Goal: Transaction & Acquisition: Download file/media

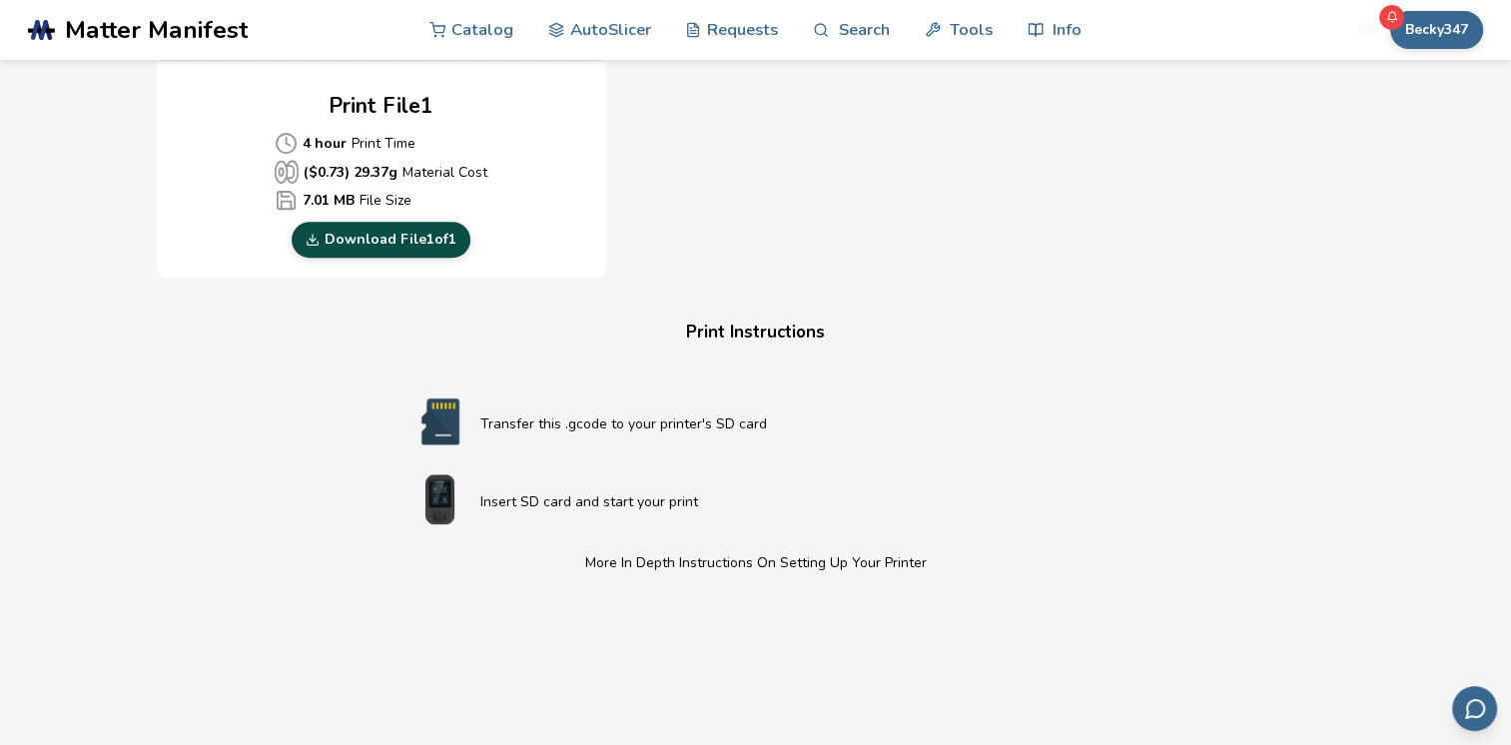
scroll to position [959, 0]
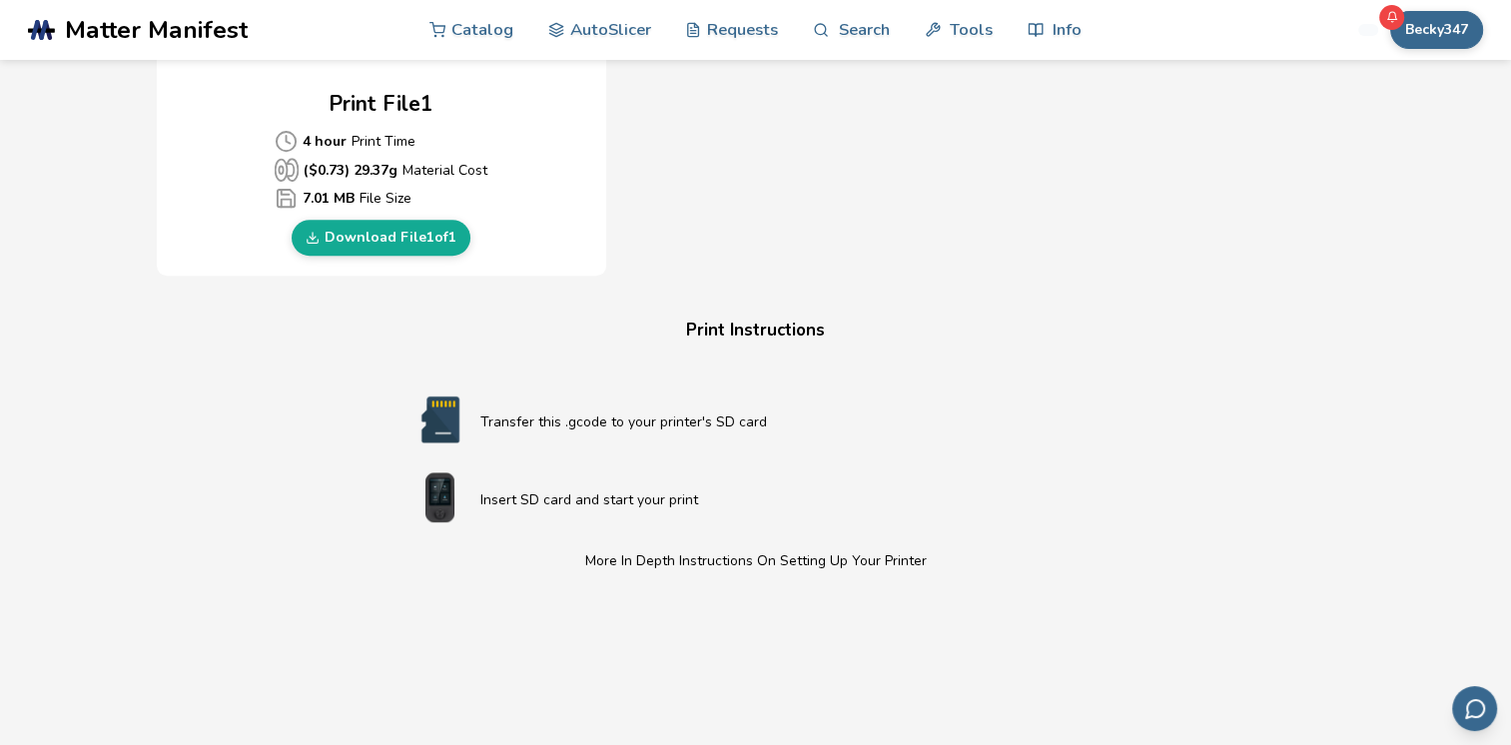
click at [535, 426] on p "Transfer this .gcode to your printer's SD card" at bounding box center [795, 421] width 631 height 21
click at [396, 301] on div "Download Your Print File Flexi Unicorn (Articulated) Flexi Unicorn (Articulated…" at bounding box center [755, 82] width 1451 height 1893
click at [393, 234] on link "Download File 1 of 1" at bounding box center [381, 238] width 179 height 36
drag, startPoint x: 1318, startPoint y: 247, endPoint x: 374, endPoint y: 234, distance: 944.8
click at [374, 234] on link "Download File 1 of 1" at bounding box center [381, 238] width 179 height 36
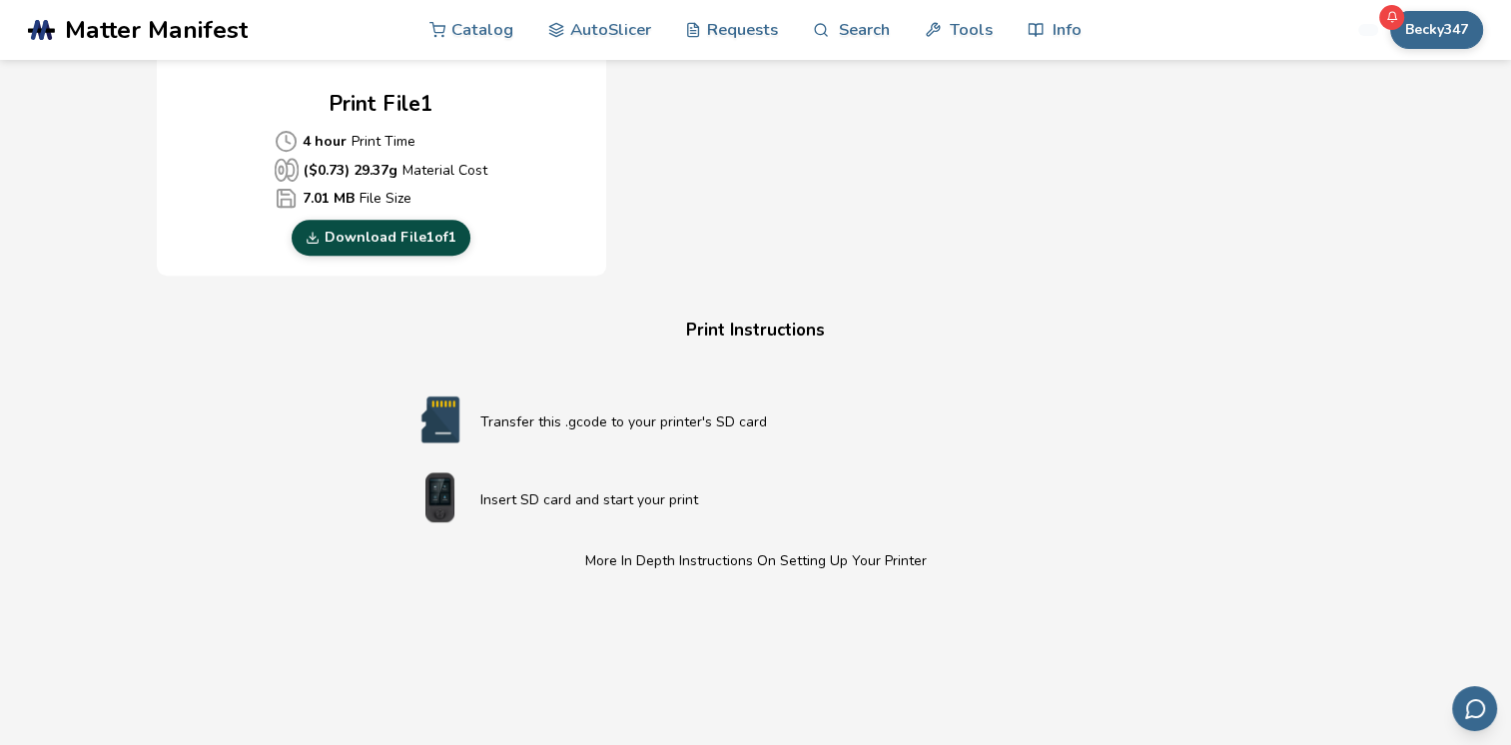
click at [374, 235] on link "Download File 1 of 1" at bounding box center [381, 238] width 179 height 36
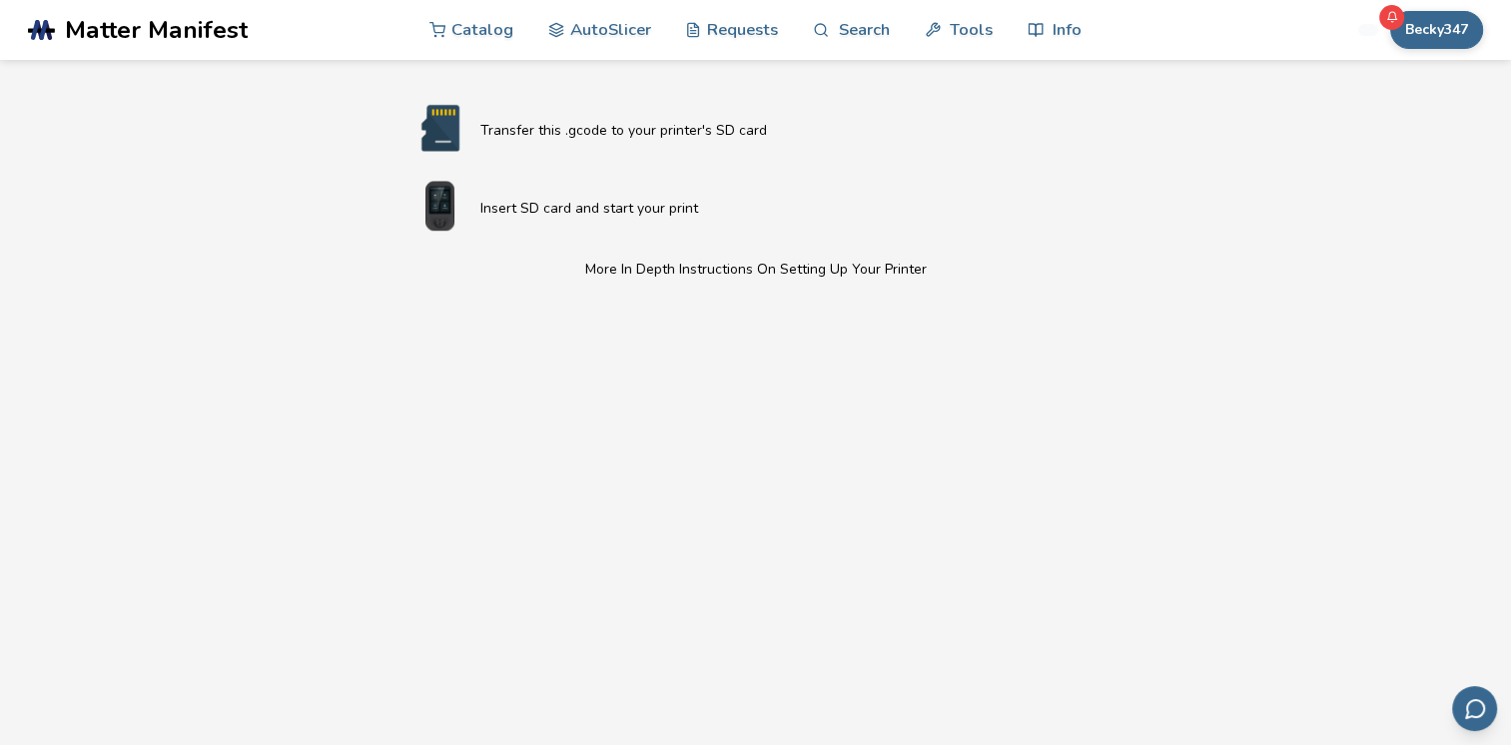
scroll to position [1198, 0]
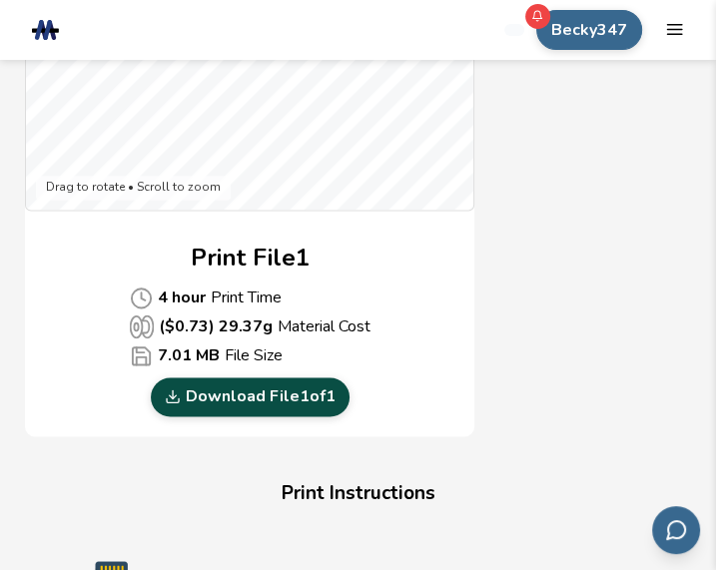
click at [213, 389] on link "Download File 1 of 1" at bounding box center [250, 396] width 199 height 38
click at [206, 389] on link "Download File 1 of 1" at bounding box center [250, 396] width 199 height 38
click at [300, 394] on link "Download File 1 of 1" at bounding box center [250, 396] width 199 height 38
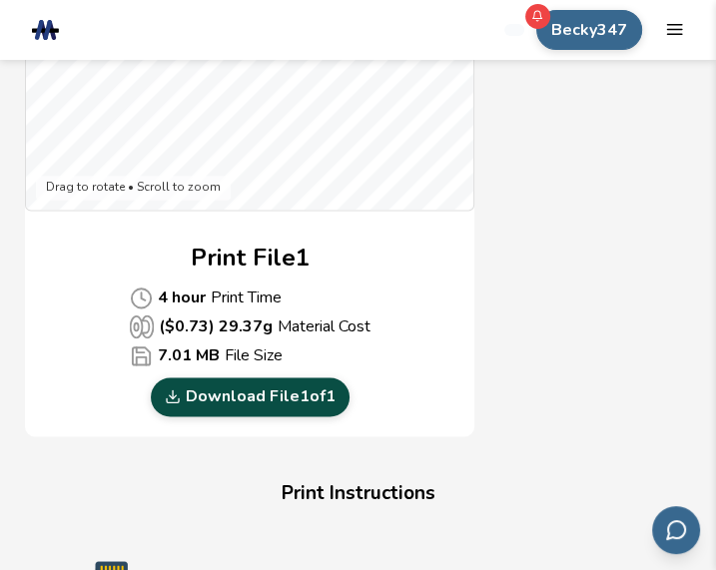
click at [300, 394] on link "Download File 1 of 1" at bounding box center [250, 396] width 199 height 38
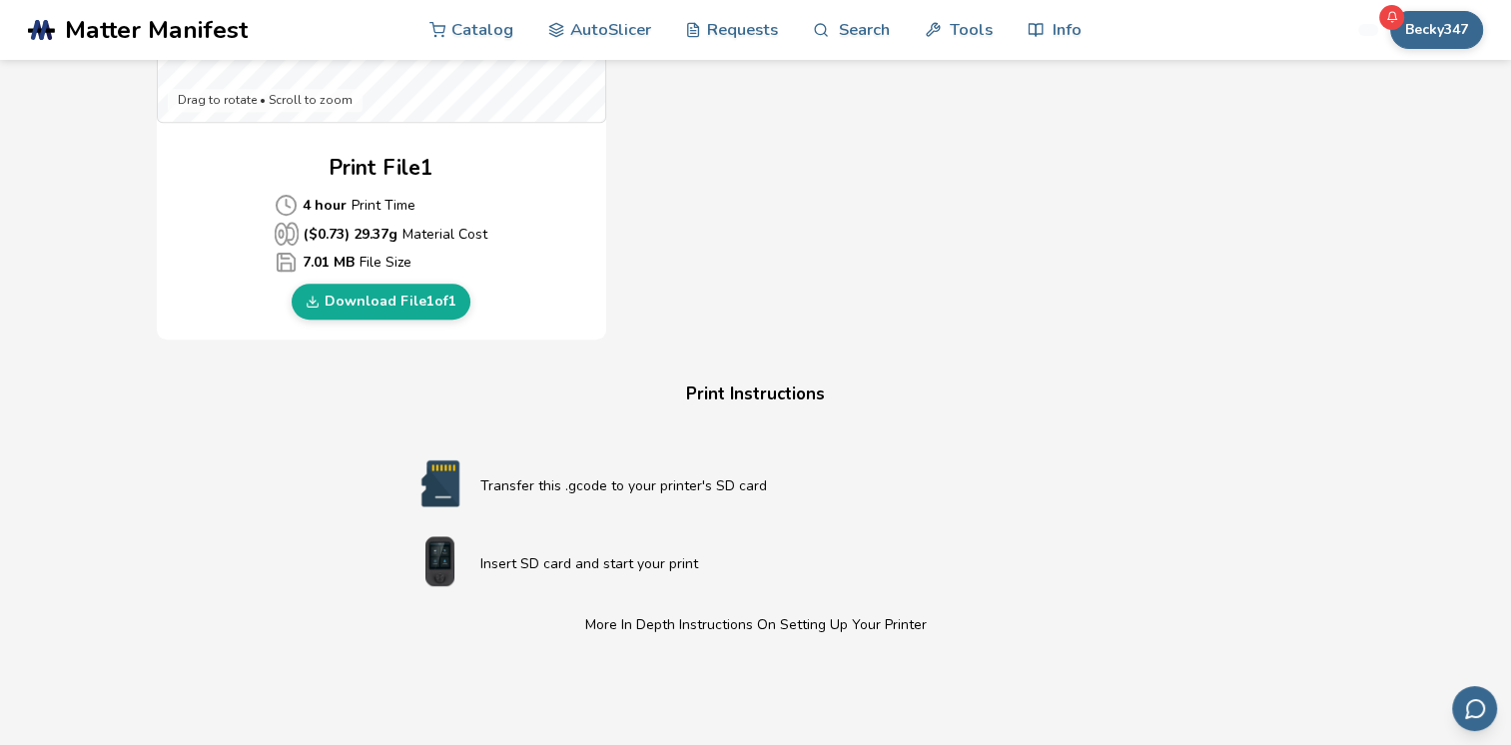
scroll to position [944, 0]
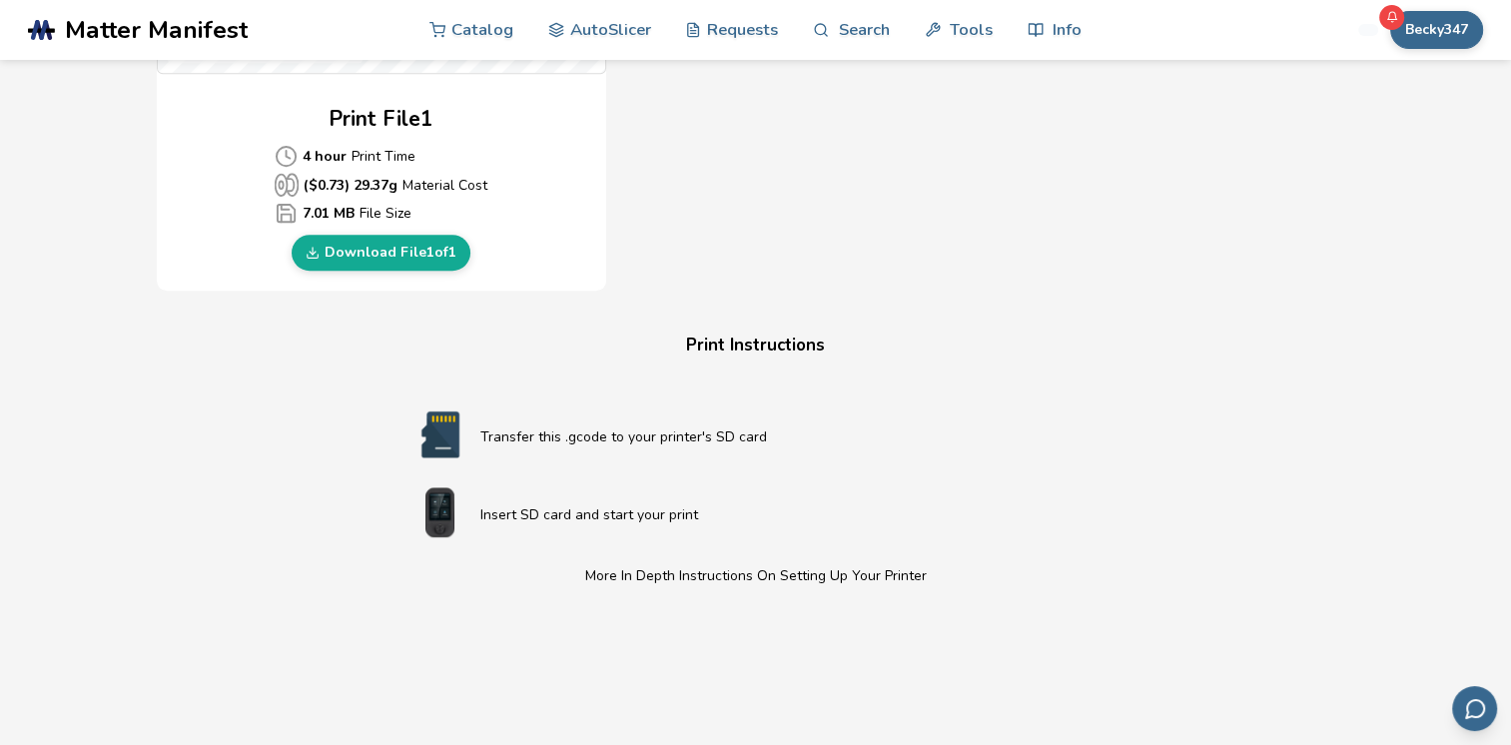
drag, startPoint x: 1505, startPoint y: 372, endPoint x: 1521, endPoint y: 457, distance: 87.4
click at [366, 240] on link "Download File 1 of 1" at bounding box center [381, 253] width 179 height 36
click at [362, 248] on link "Download File 1 of 1" at bounding box center [381, 253] width 179 height 36
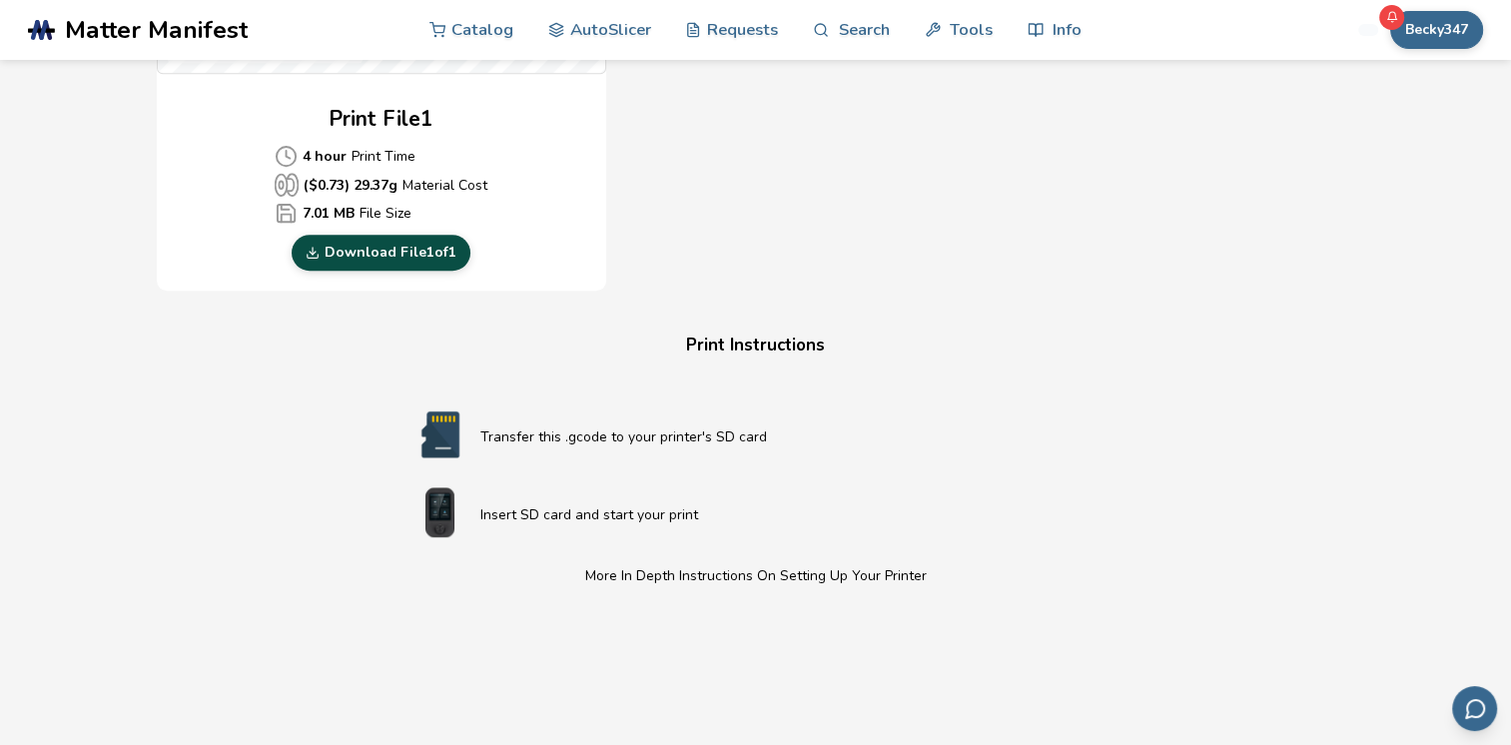
click at [362, 257] on link "Download File 1 of 1" at bounding box center [381, 253] width 179 height 36
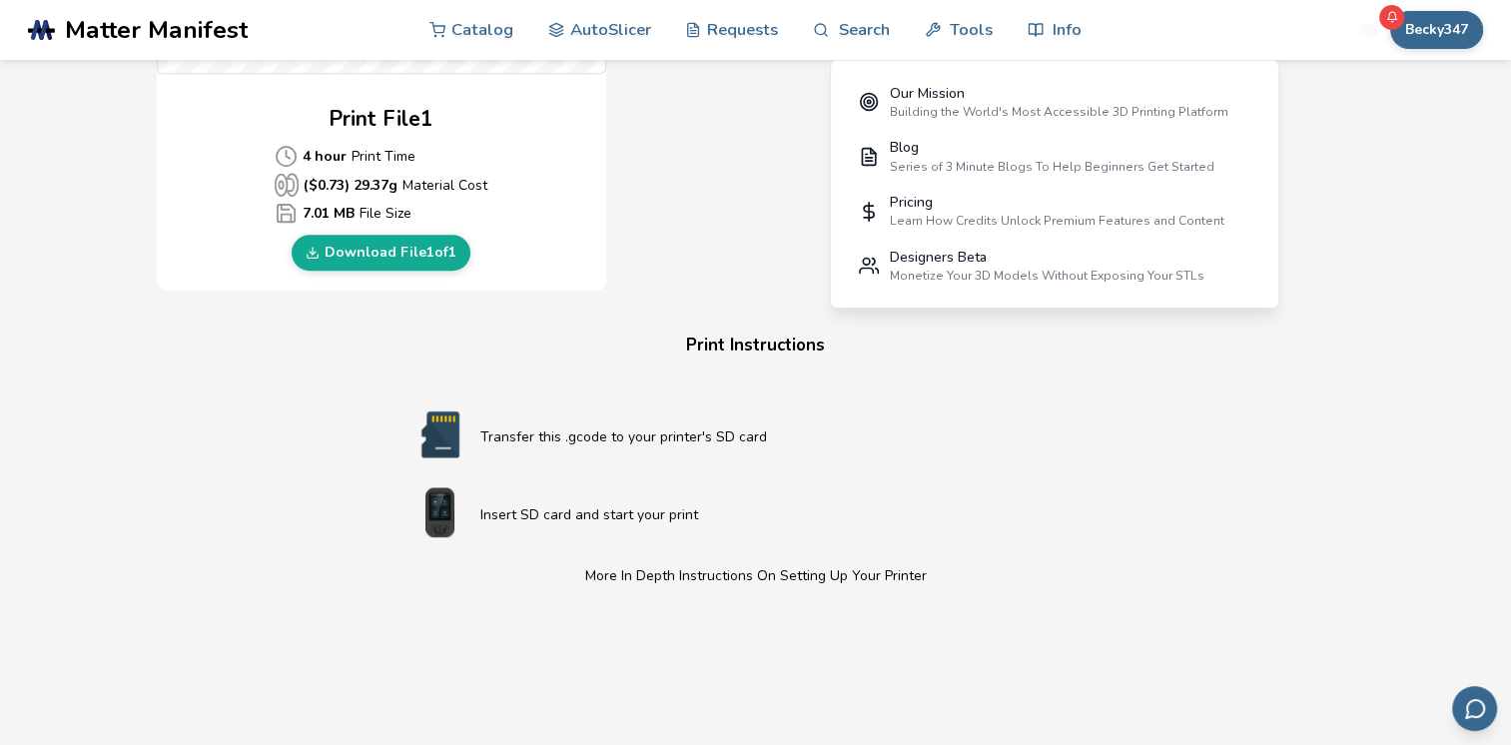
drag, startPoint x: 1470, startPoint y: 2, endPoint x: 991, endPoint y: 366, distance: 601.6
click at [991, 366] on div "Print Instructions Transfer this .gcode to your printer's SD card Insert SD car…" at bounding box center [756, 687] width 799 height 713
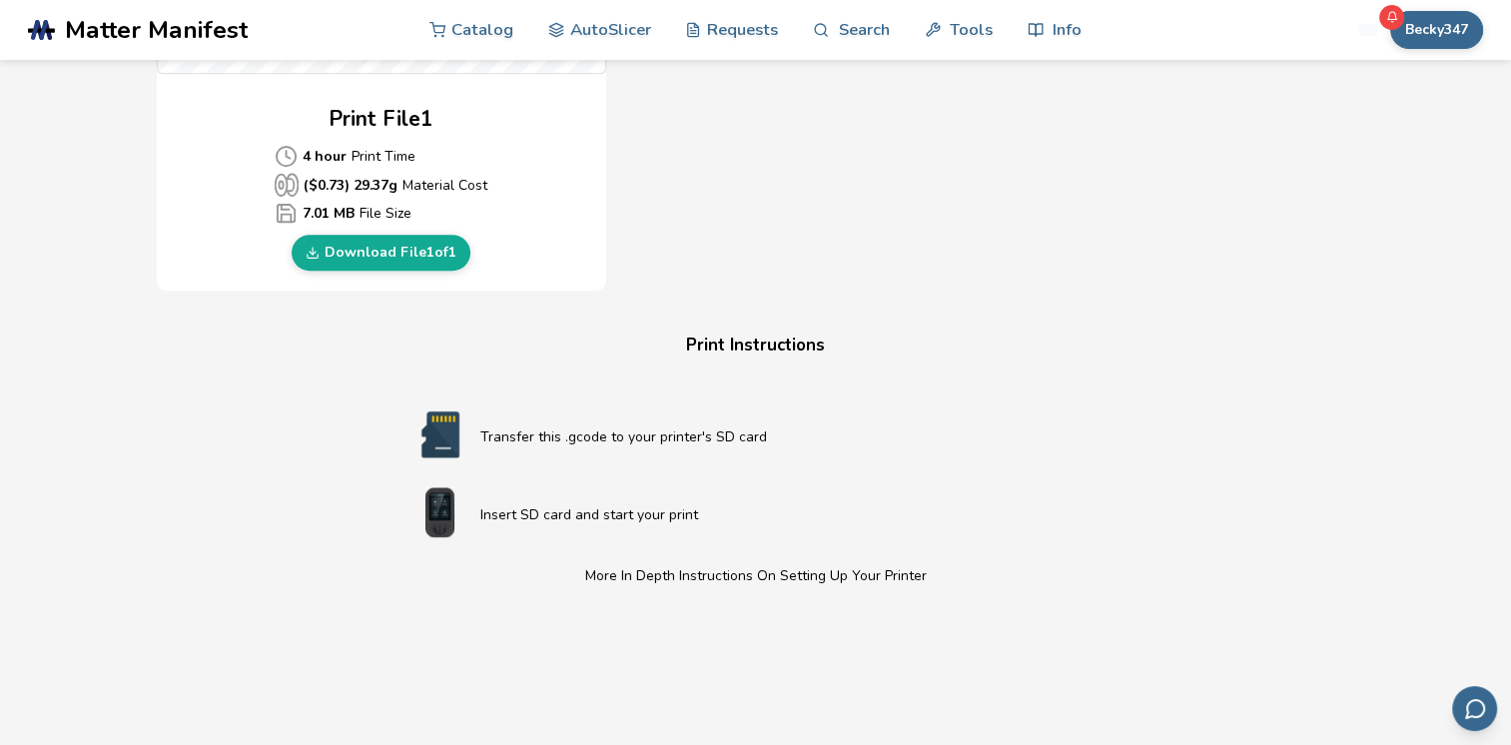
click at [1007, 442] on p "Transfer this .gcode to your printer's SD card" at bounding box center [795, 436] width 631 height 21
click at [376, 247] on link "Download File 1 of 1" at bounding box center [381, 253] width 179 height 36
click at [377, 250] on link "Download File 1 of 1" at bounding box center [381, 253] width 179 height 36
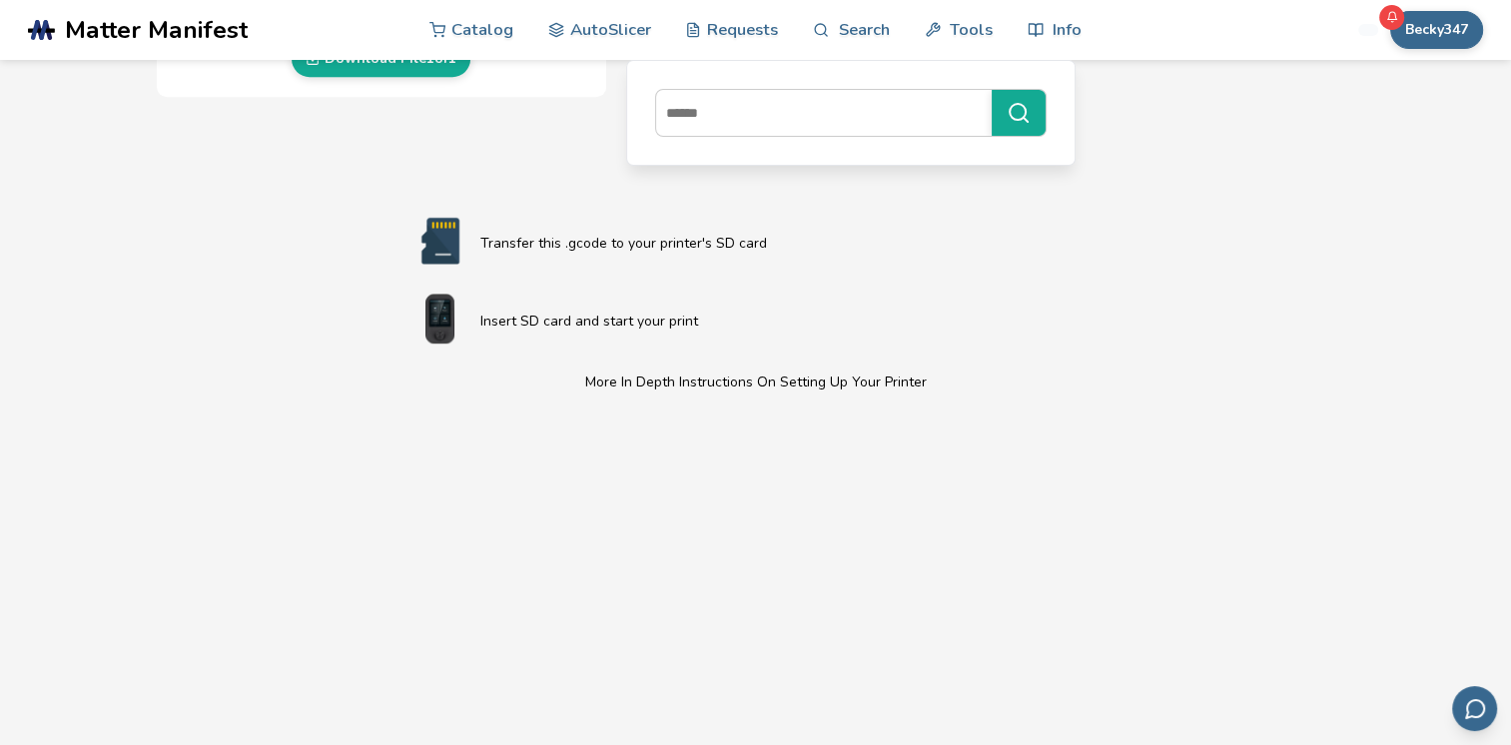
scroll to position [1061, 0]
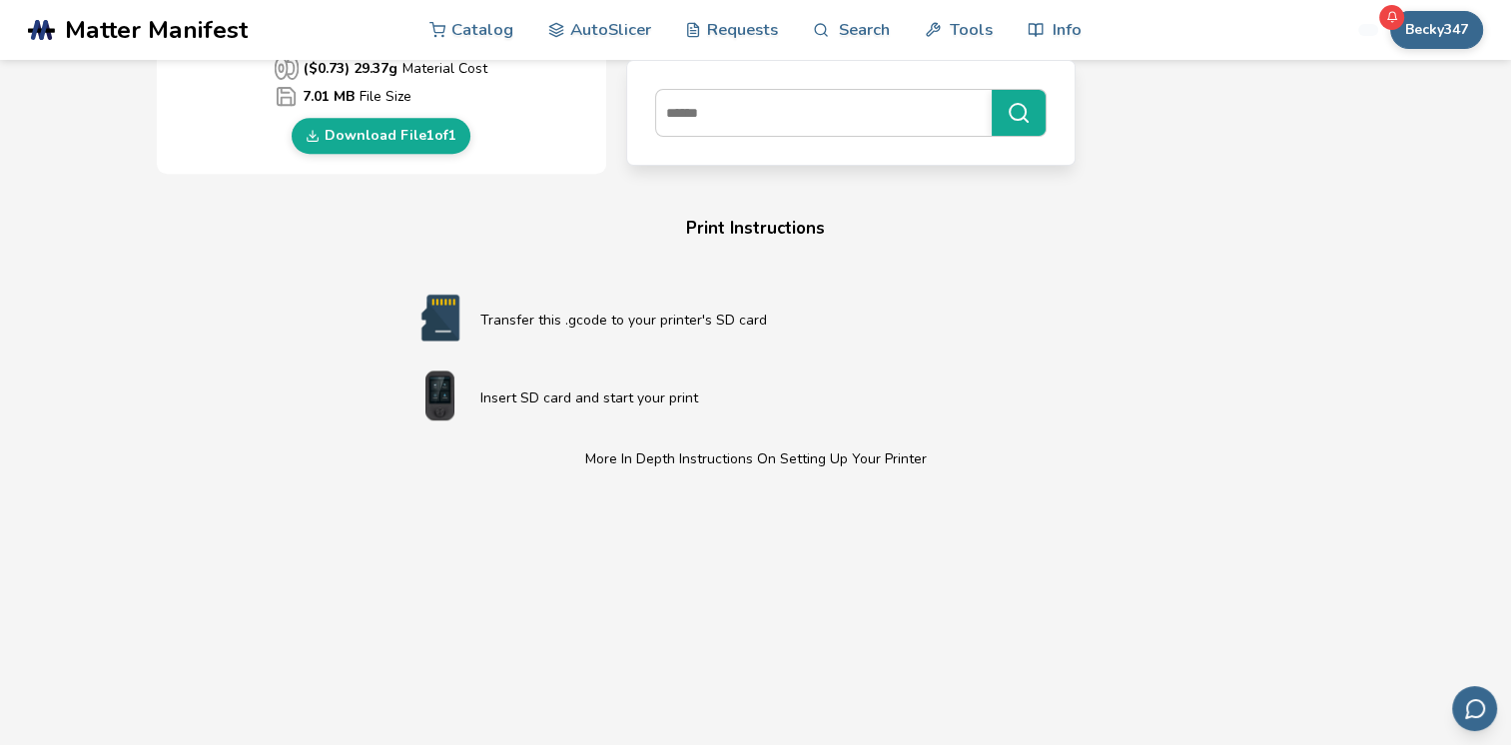
click at [520, 302] on div "Transfer this .gcode to your printer's SD card" at bounding box center [755, 320] width 711 height 54
click at [520, 304] on div "Transfer this .gcode to your printer's SD card" at bounding box center [755, 320] width 711 height 54
drag, startPoint x: 520, startPoint y: 304, endPoint x: 415, endPoint y: 306, distance: 104.9
click at [415, 306] on img at bounding box center [440, 318] width 80 height 50
click at [450, 323] on img at bounding box center [440, 318] width 80 height 50
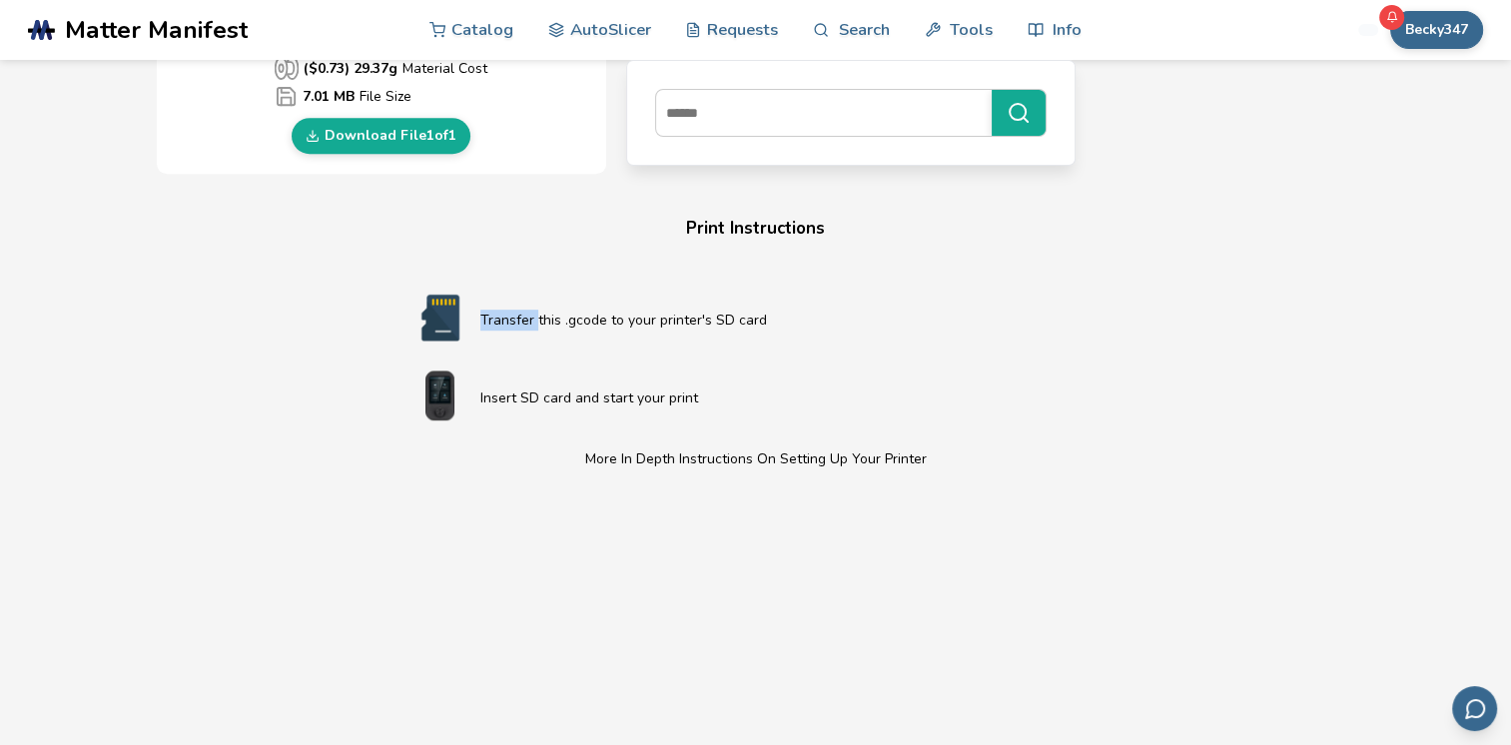
click at [450, 323] on img at bounding box center [440, 318] width 80 height 50
click at [778, 457] on p "More In Depth Instructions On Setting Up Your Printer" at bounding box center [755, 458] width 711 height 21
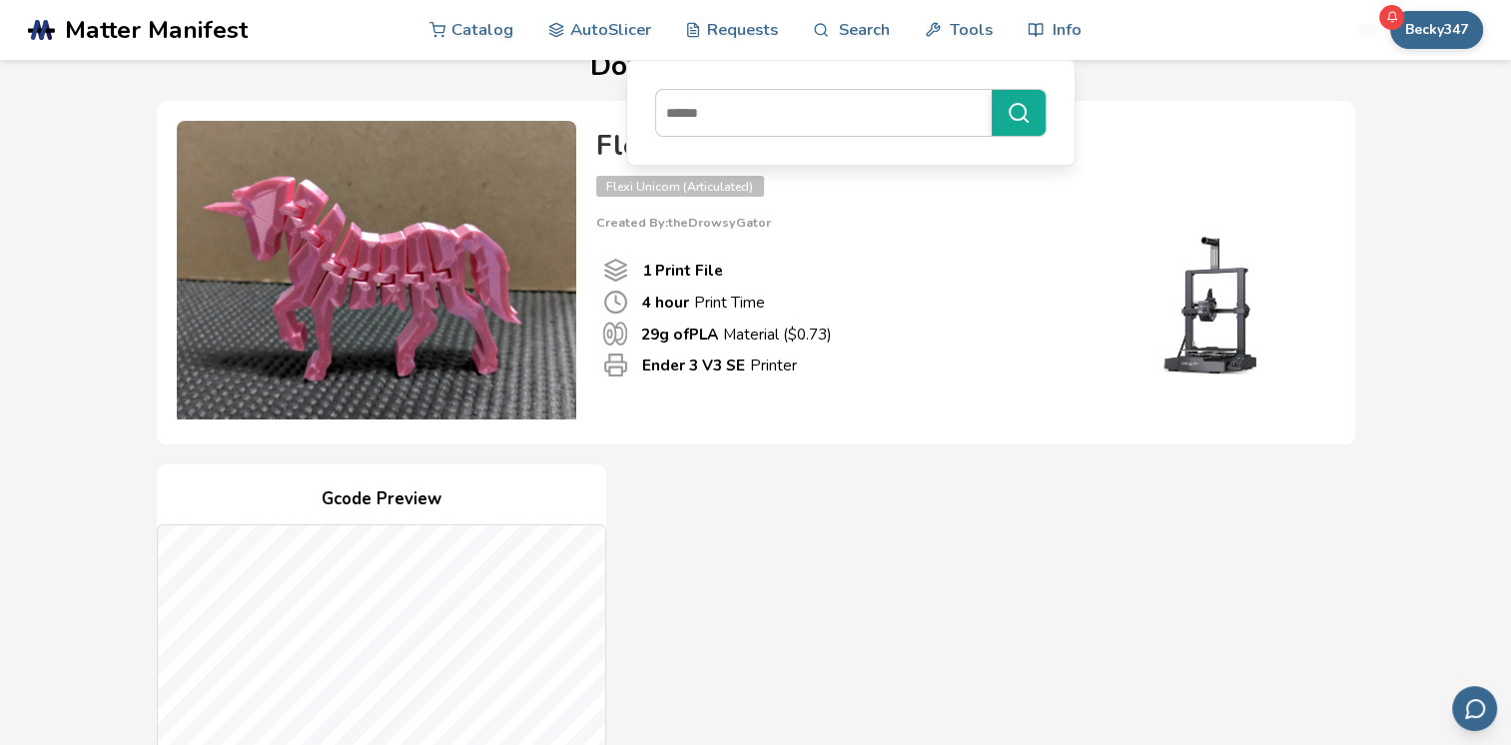
scroll to position [0, 0]
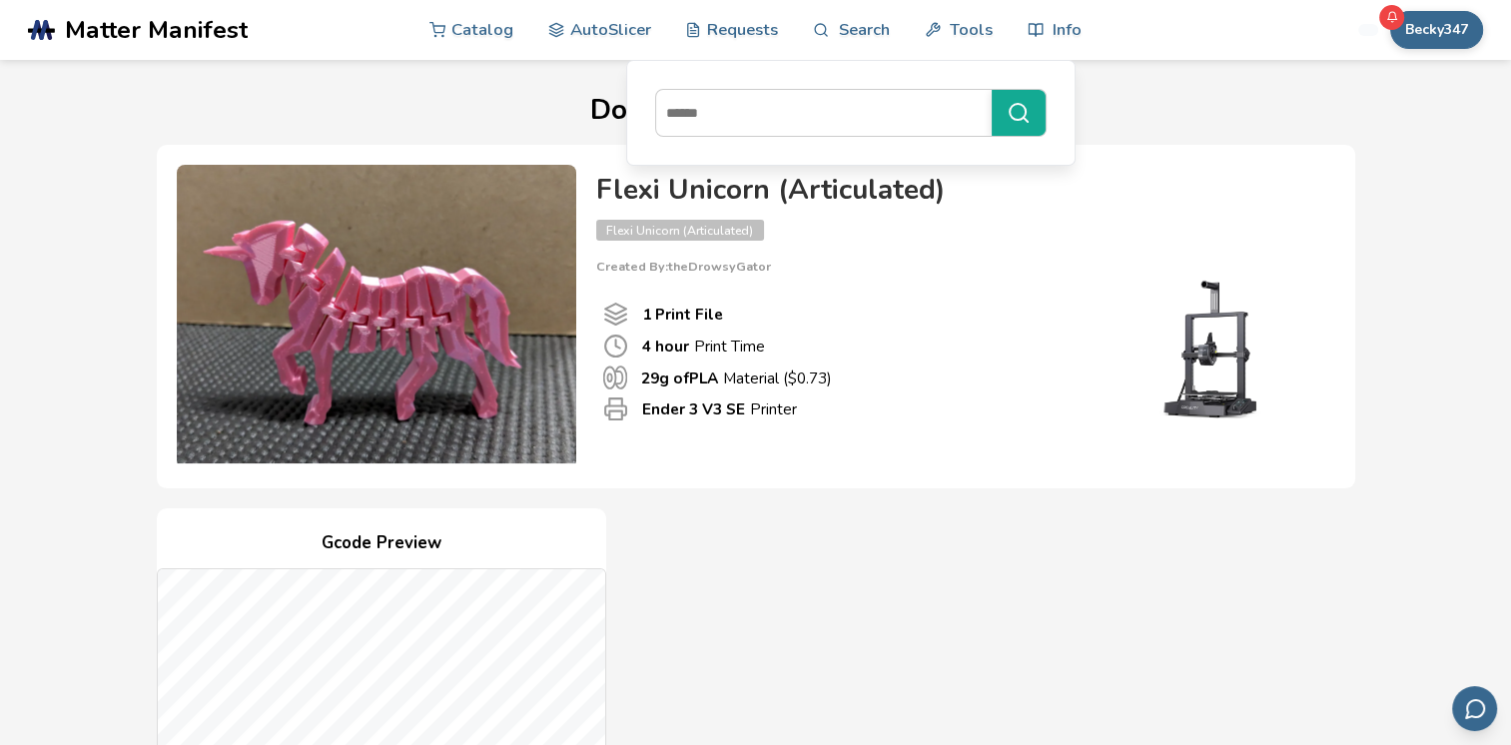
click at [706, 248] on div "Flexi Unicorn (Articulated) Flexi Unicorn (Articulated) Created By: theDrowsyGa…" at bounding box center [955, 225] width 719 height 100
click at [699, 346] on p "4 hour Print Time" at bounding box center [703, 346] width 123 height 21
drag, startPoint x: 699, startPoint y: 346, endPoint x: 750, endPoint y: 350, distance: 51.1
click at [750, 350] on p "4 hour Print Time" at bounding box center [703, 346] width 123 height 21
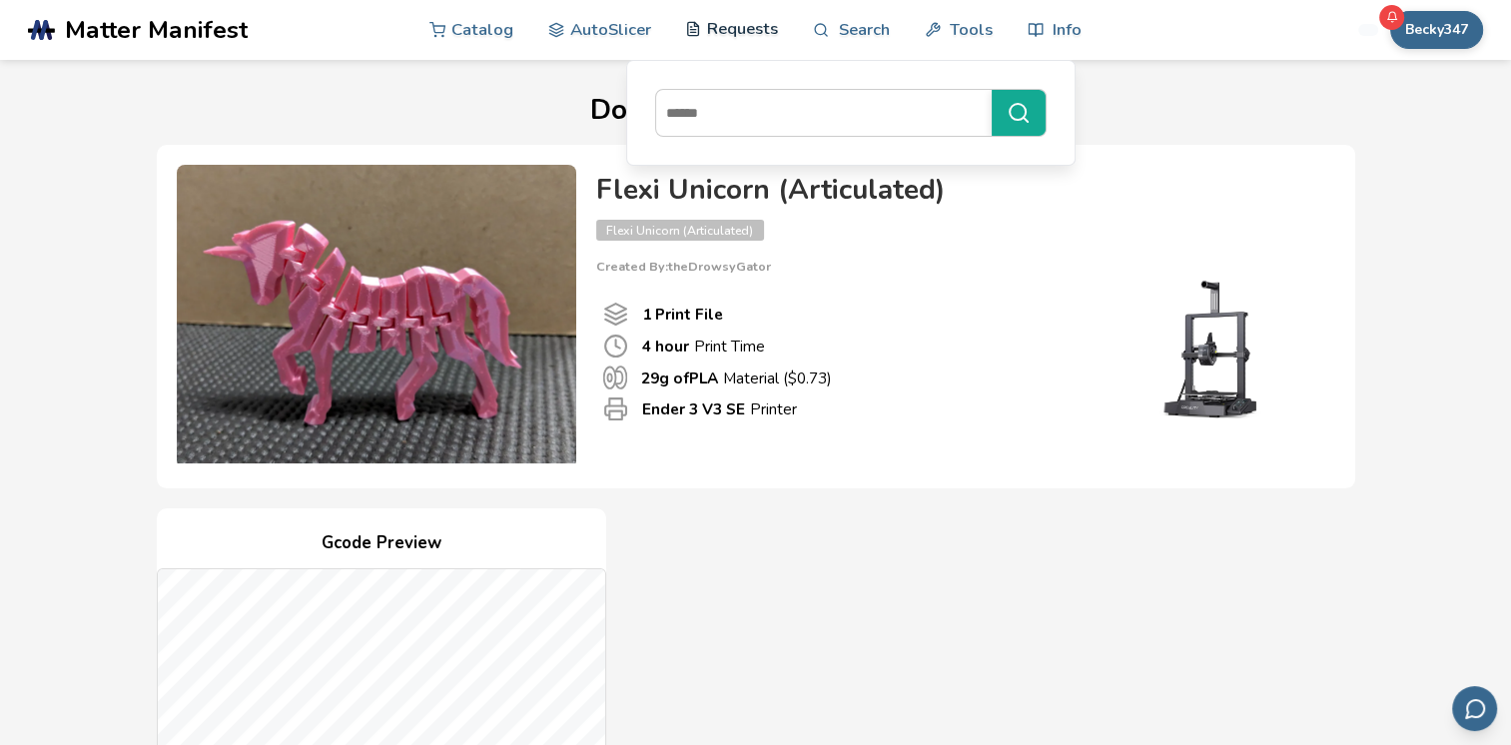
click at [721, 22] on link "Requests" at bounding box center [731, 29] width 93 height 60
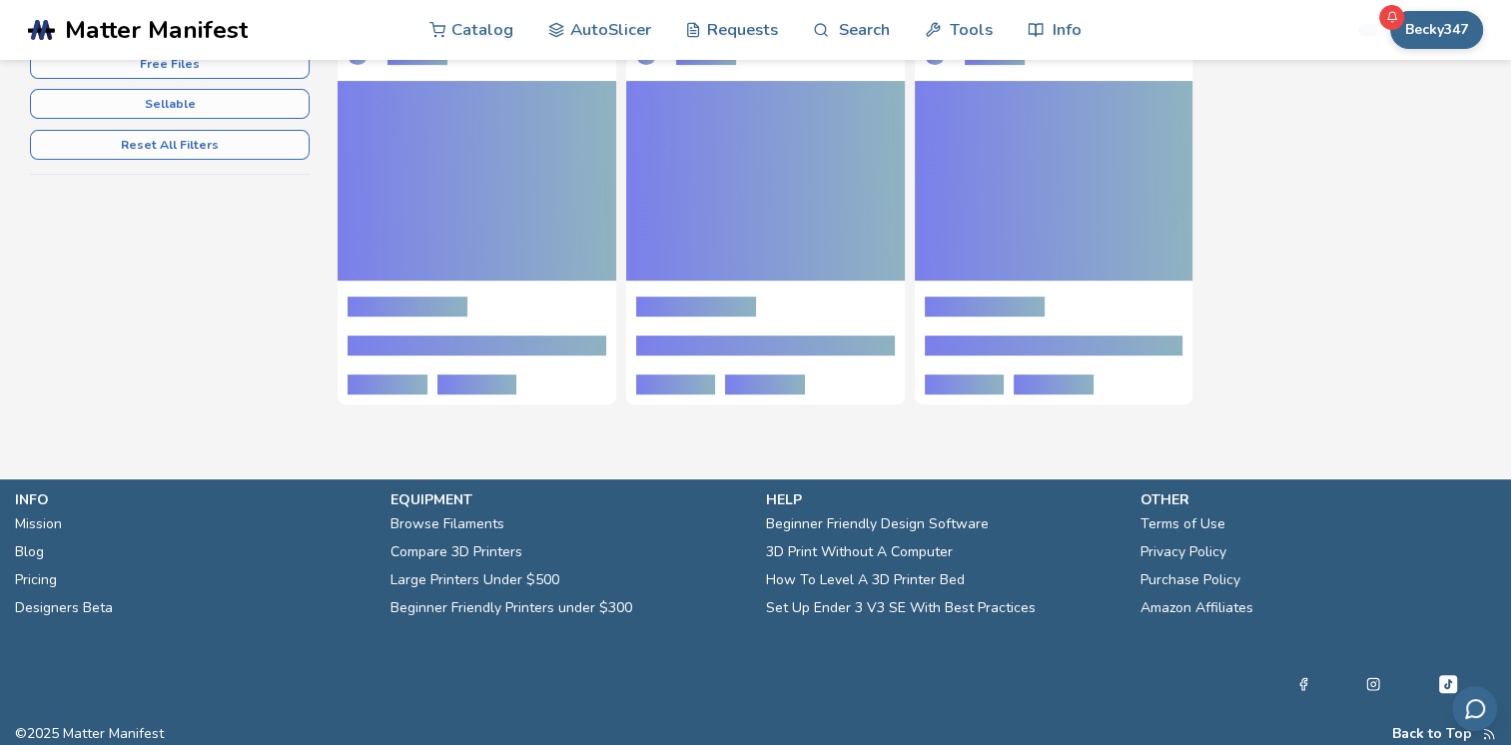
scroll to position [447, 0]
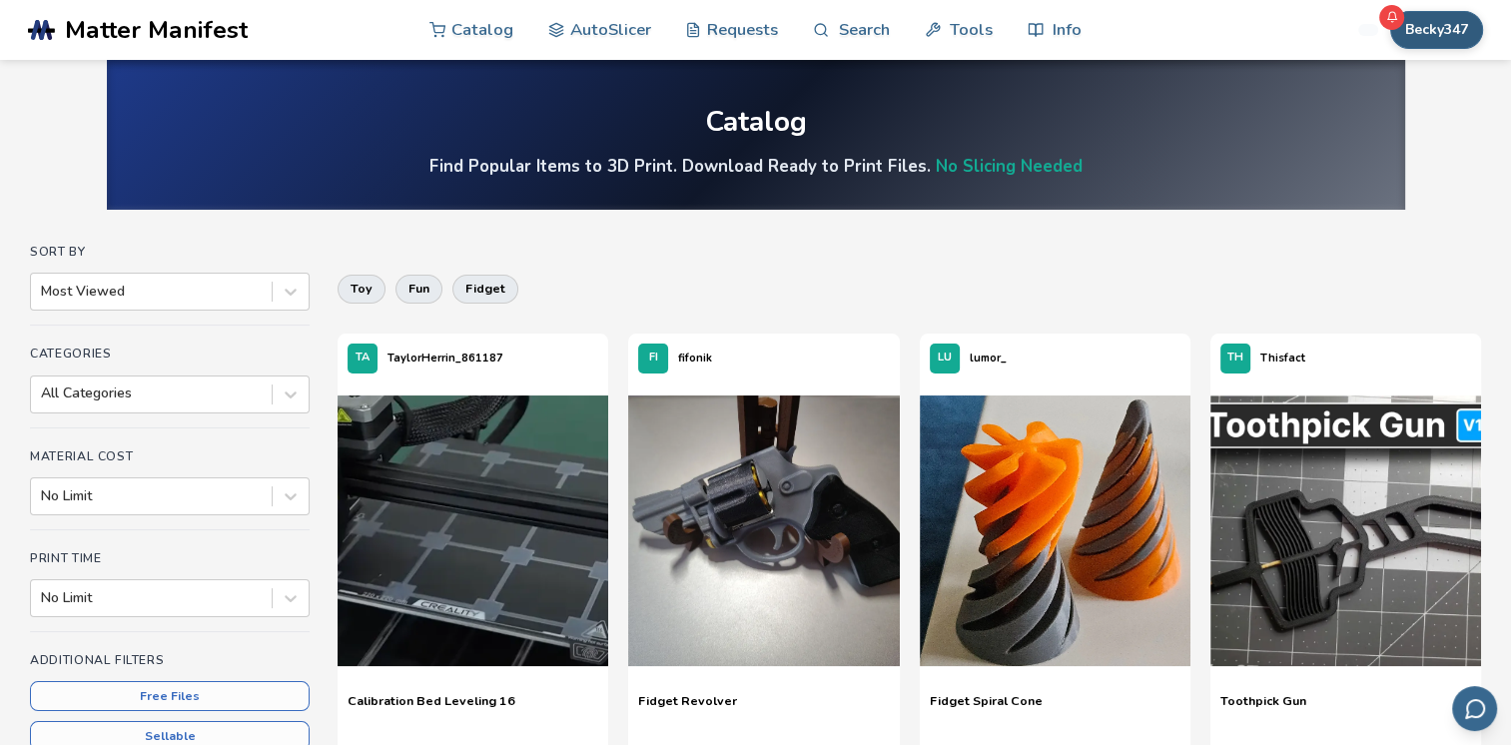
click at [1402, 25] on button "Becky347" at bounding box center [1436, 30] width 93 height 38
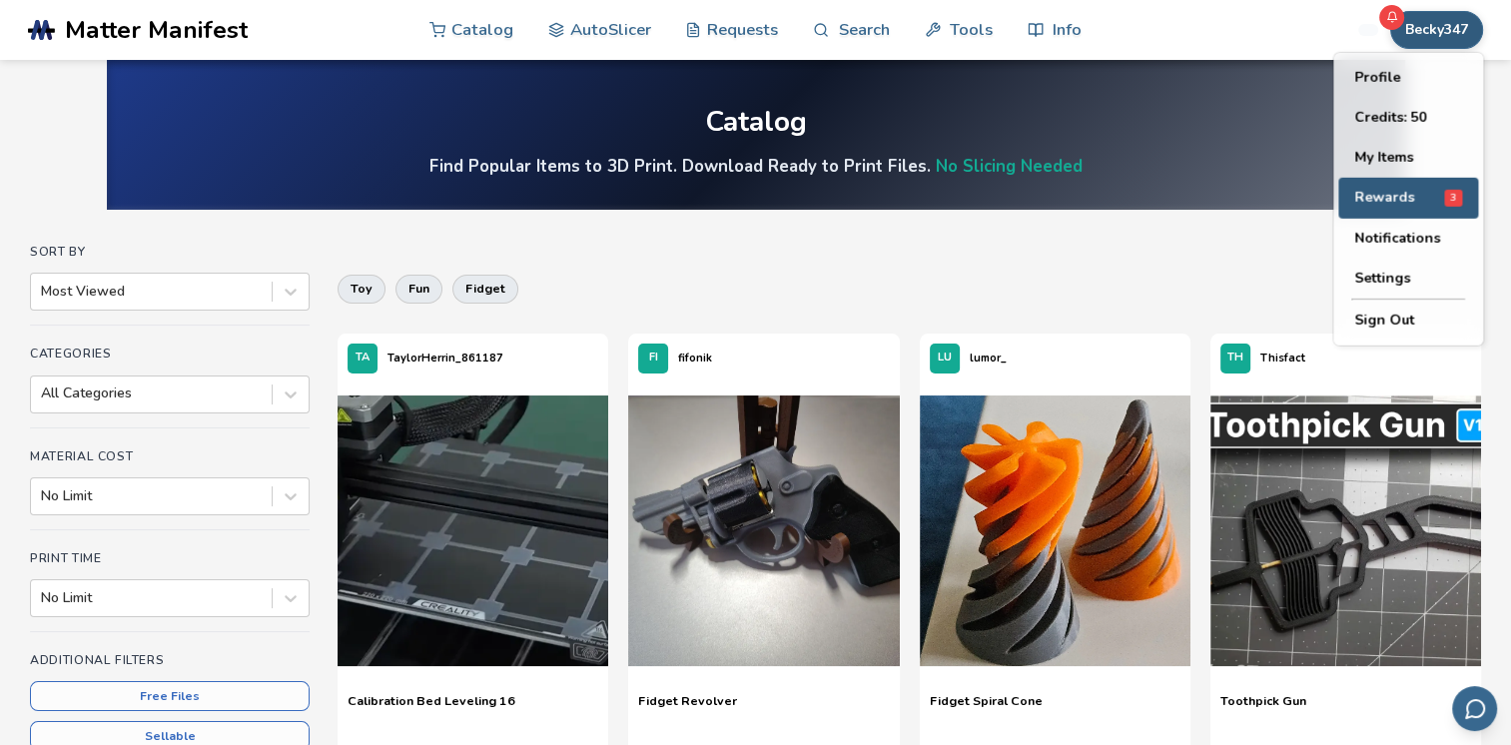
click at [1361, 186] on button "Rewards 3" at bounding box center [1408, 198] width 140 height 41
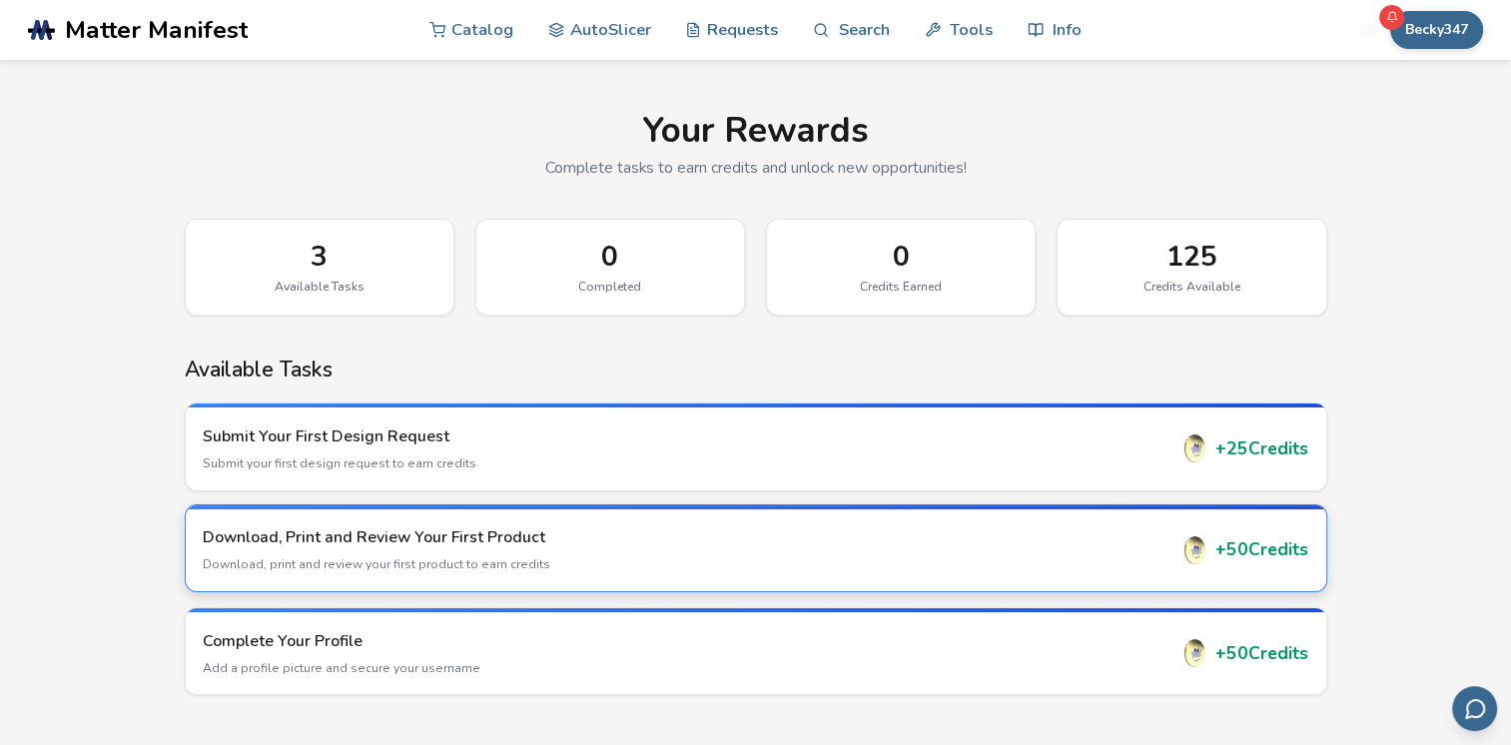
click at [383, 558] on p "Download, print and review your first product to earn credits" at bounding box center [685, 564] width 964 height 18
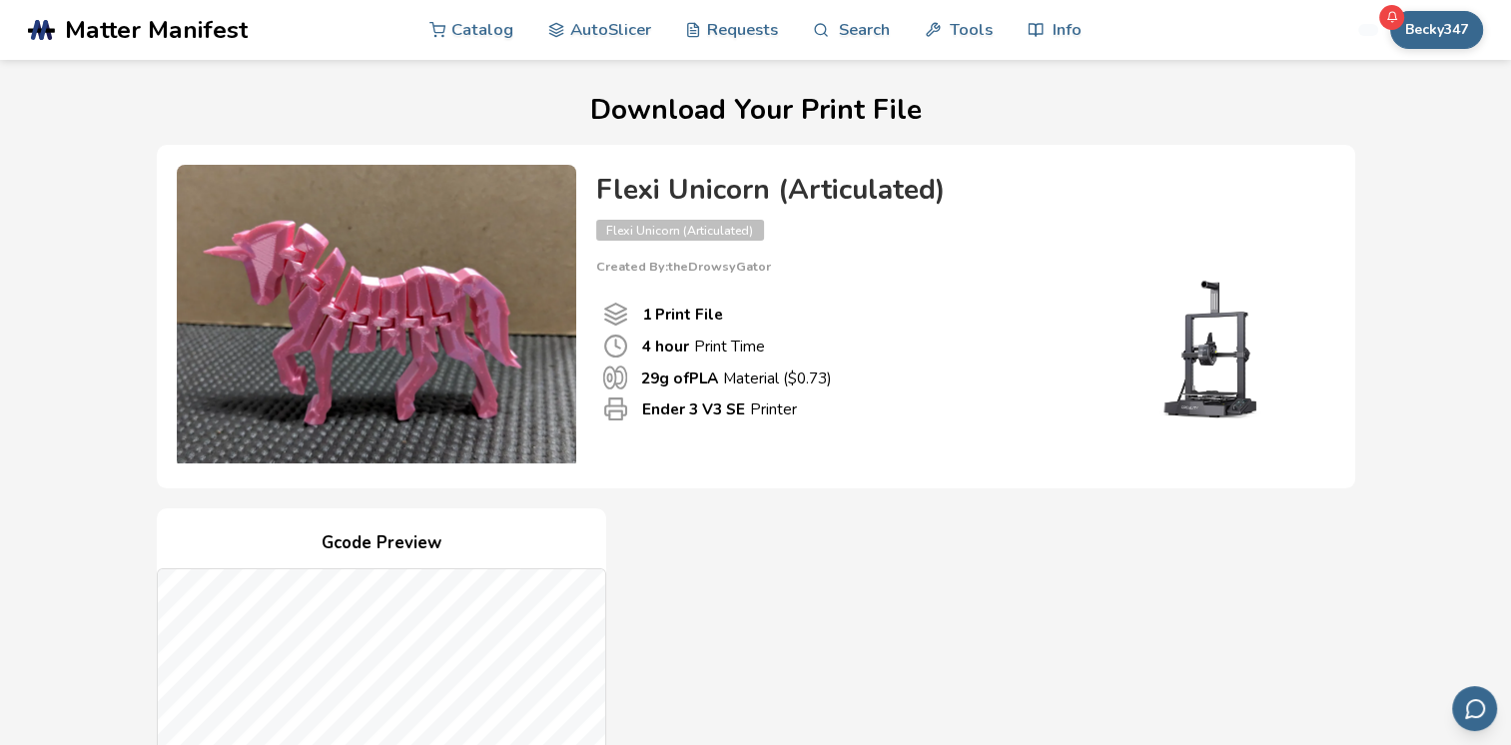
click at [611, 316] on icon "Number Of Print files" at bounding box center [615, 314] width 25 height 25
click at [1153, 339] on img at bounding box center [1216, 349] width 200 height 150
click at [1229, 370] on img at bounding box center [1216, 349] width 200 height 150
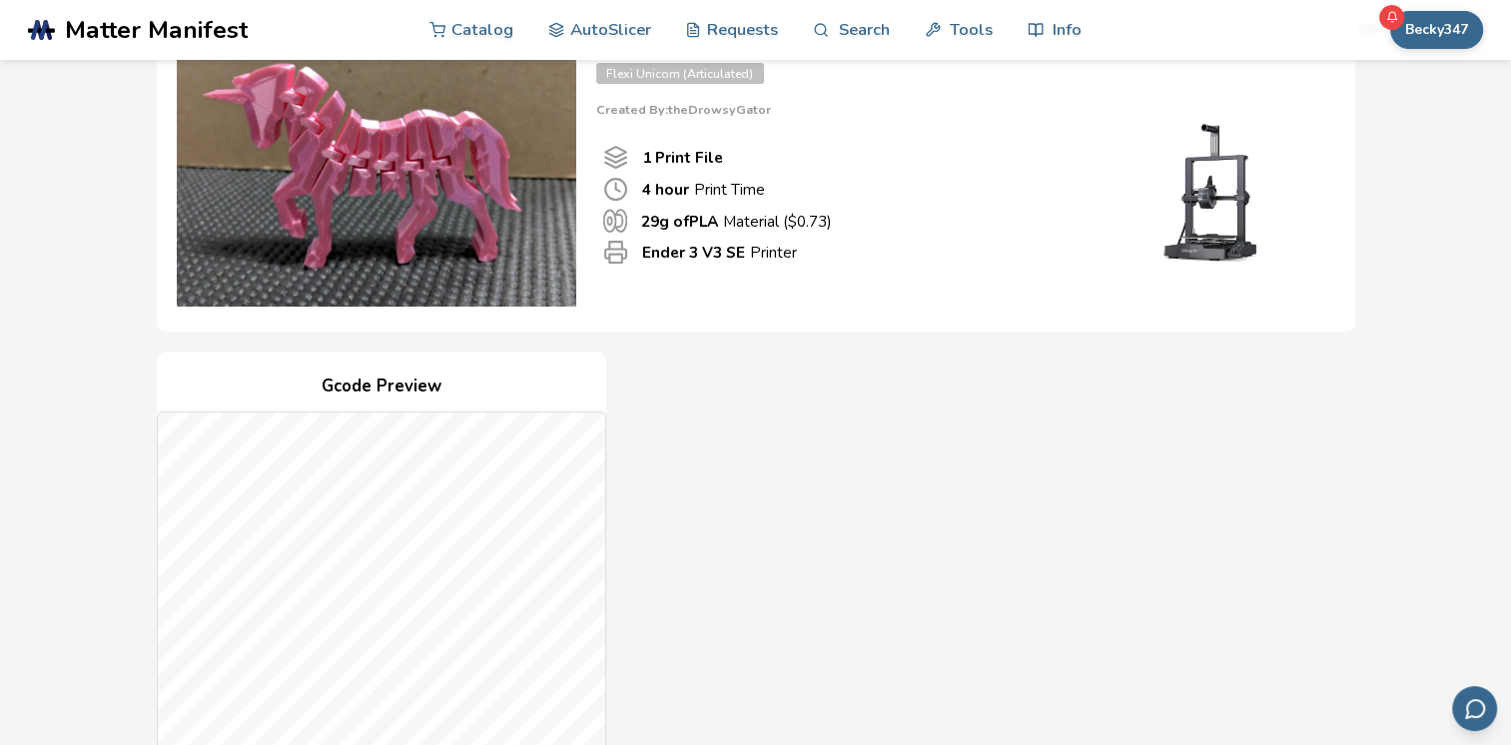
scroll to position [160, 0]
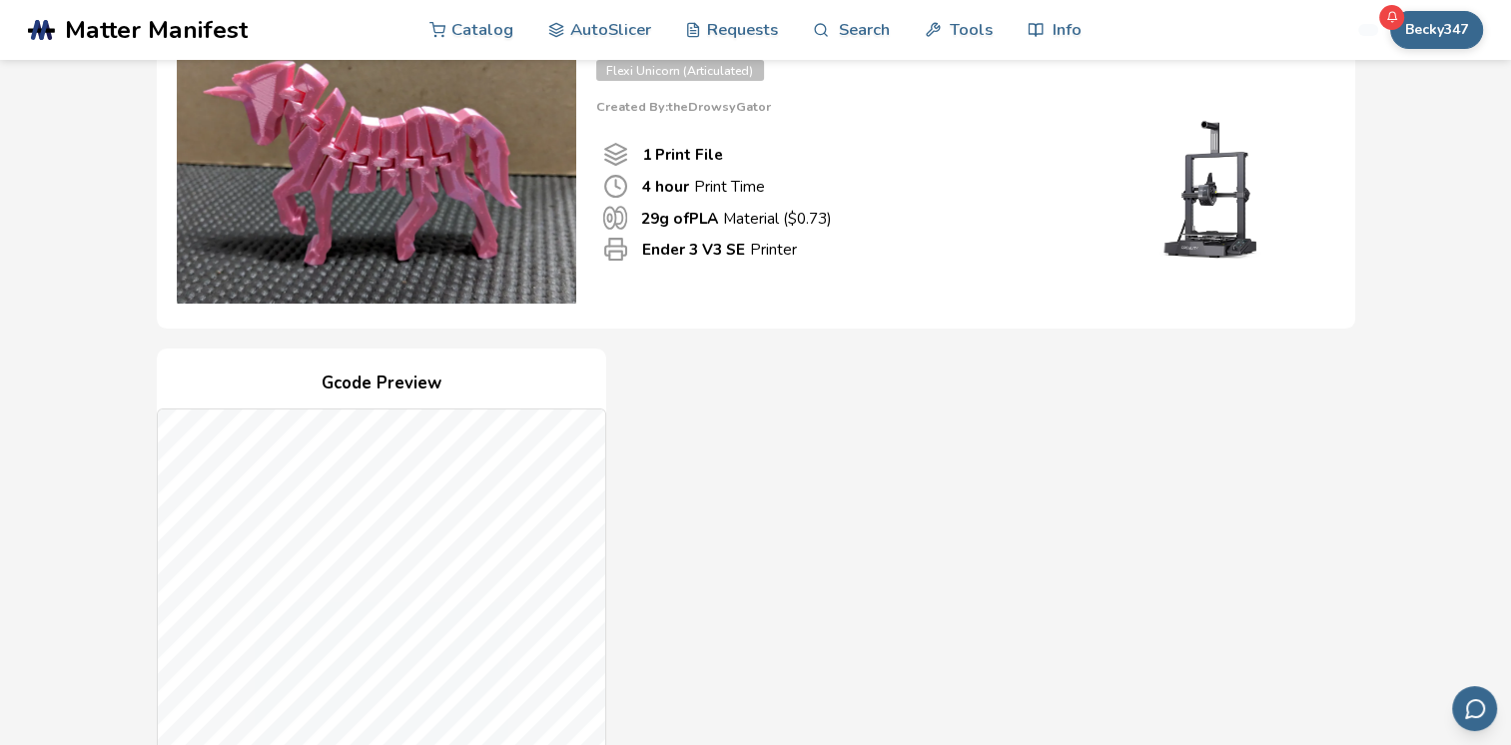
click at [744, 450] on div "Gcode Preview Drag to rotate • Scroll to zoom Print File 1 4 hour Print Time ($…" at bounding box center [756, 712] width 1198 height 727
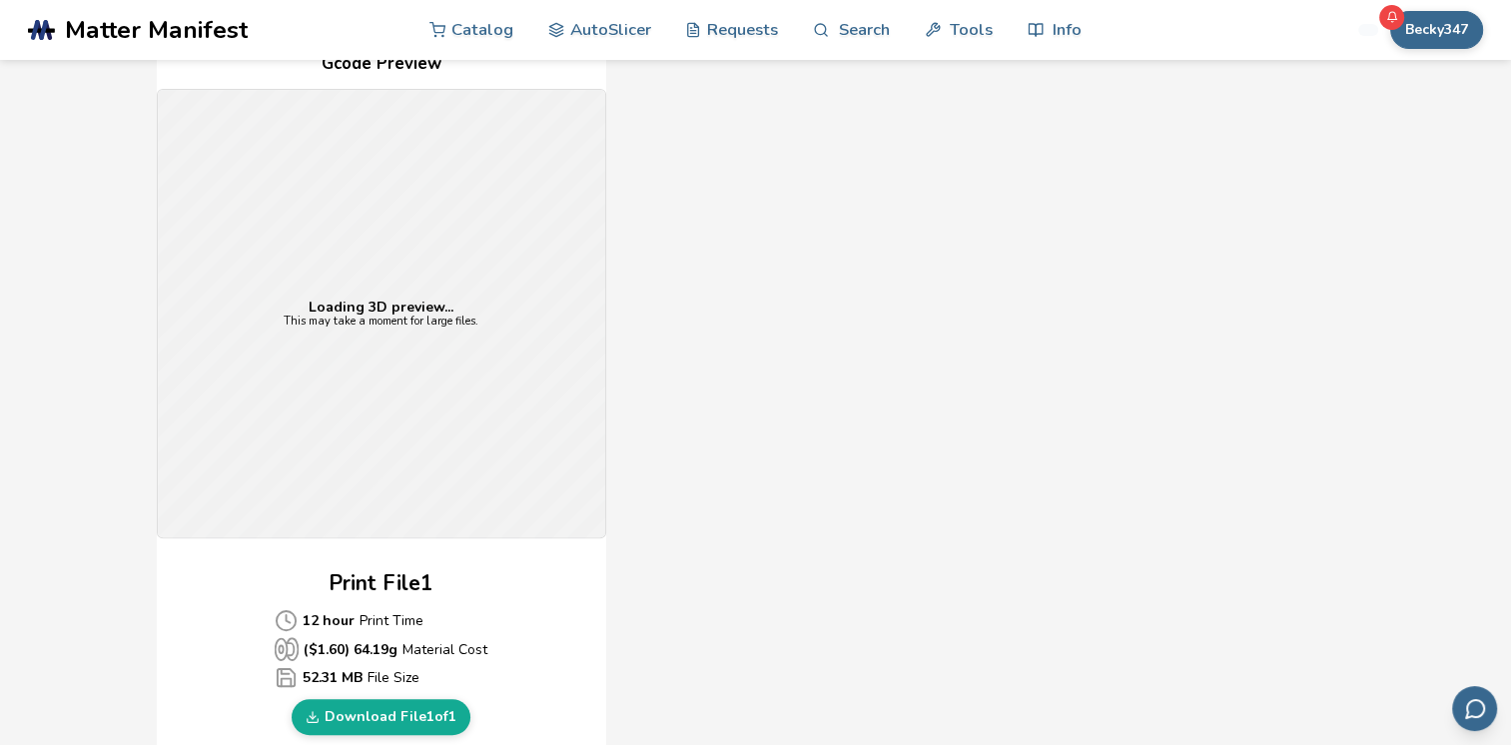
scroll to position [519, 0]
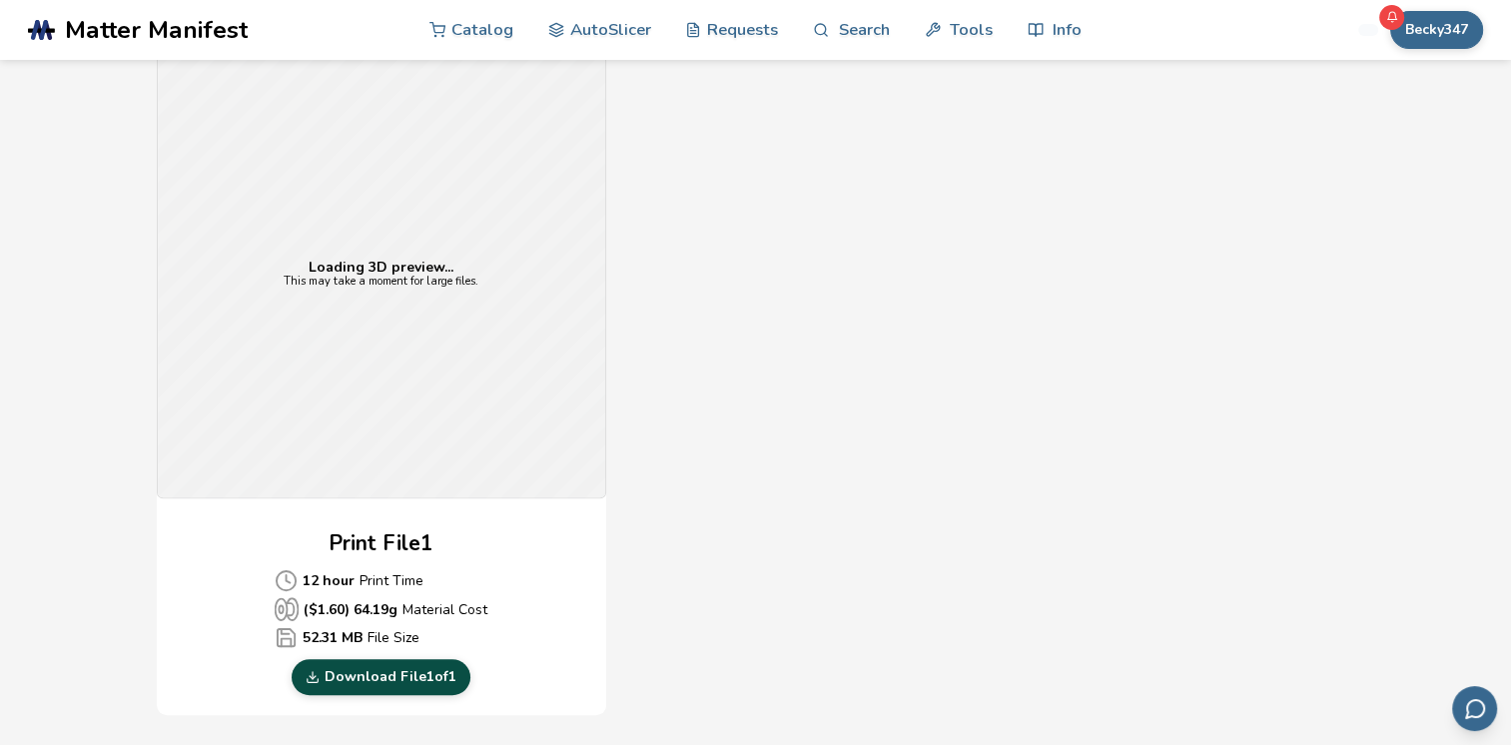
click at [436, 661] on link "Download File 1 of 1" at bounding box center [381, 677] width 179 height 36
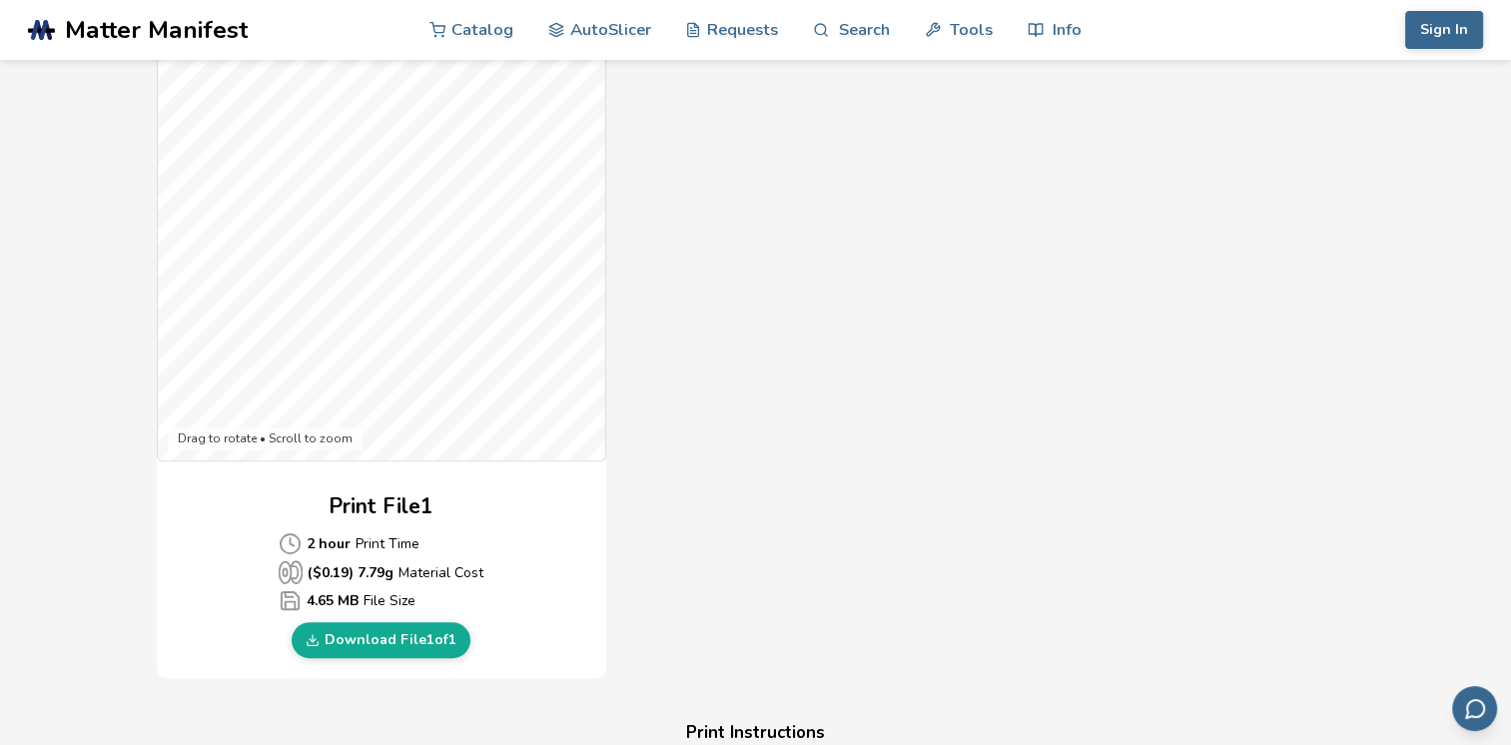
scroll to position [559, 0]
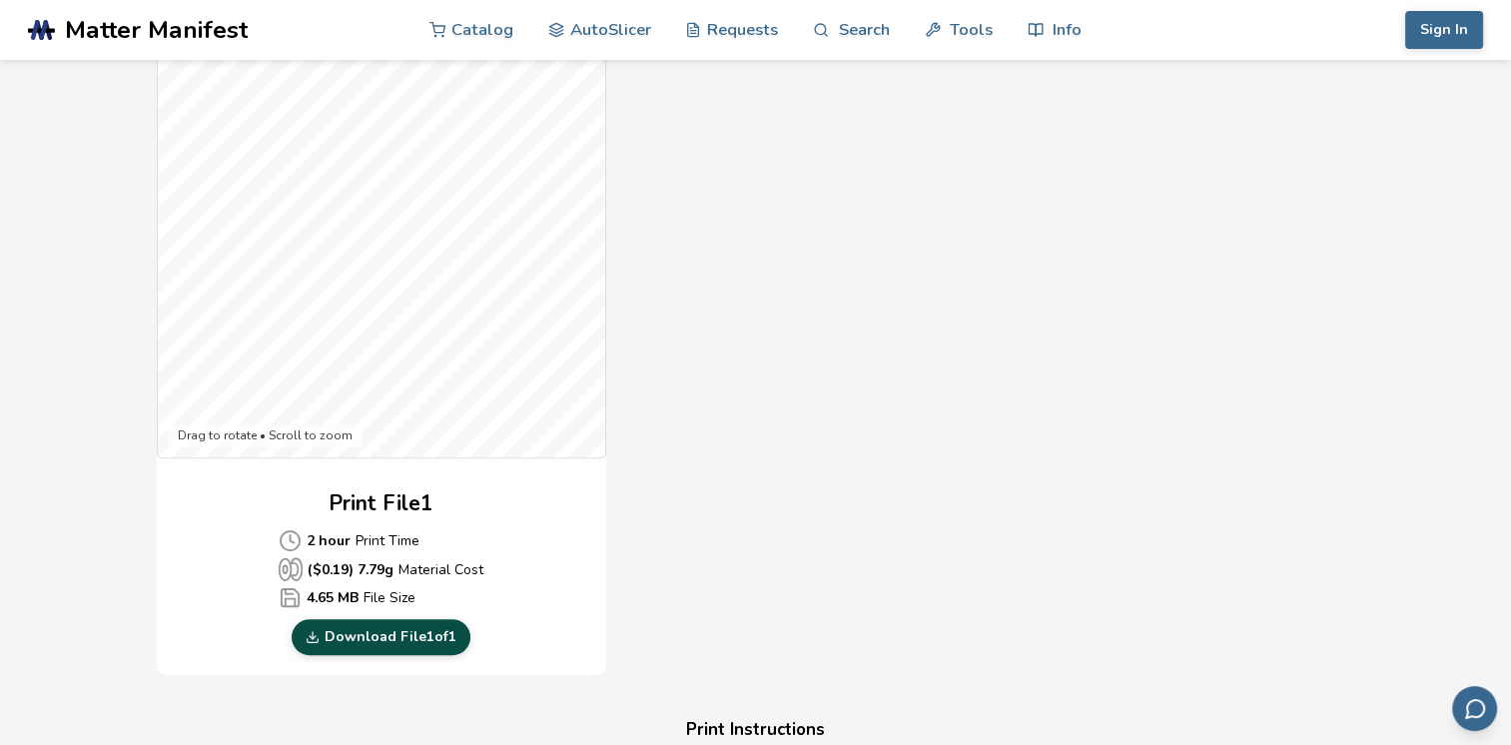
click at [399, 638] on link "Download File 1 of 1" at bounding box center [381, 637] width 179 height 36
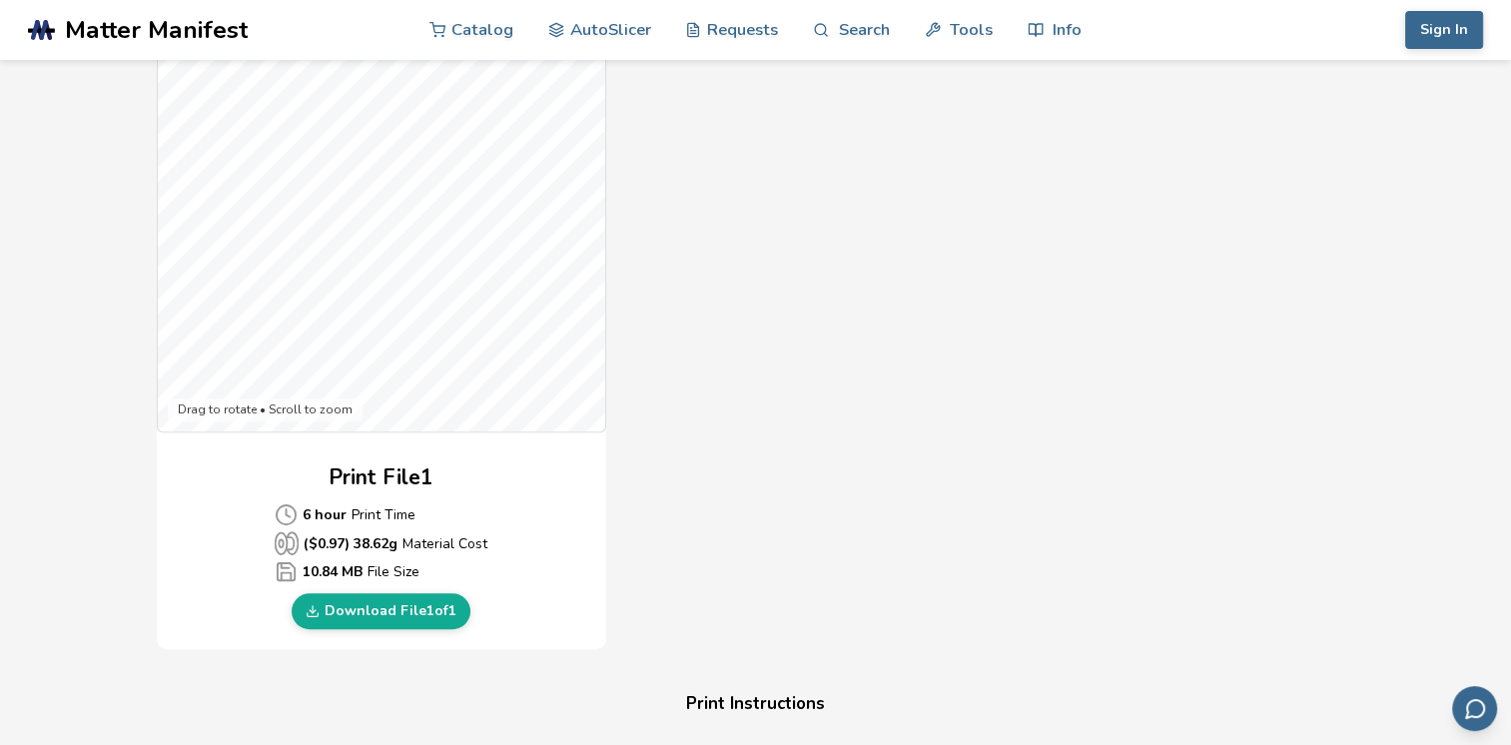
scroll to position [639, 0]
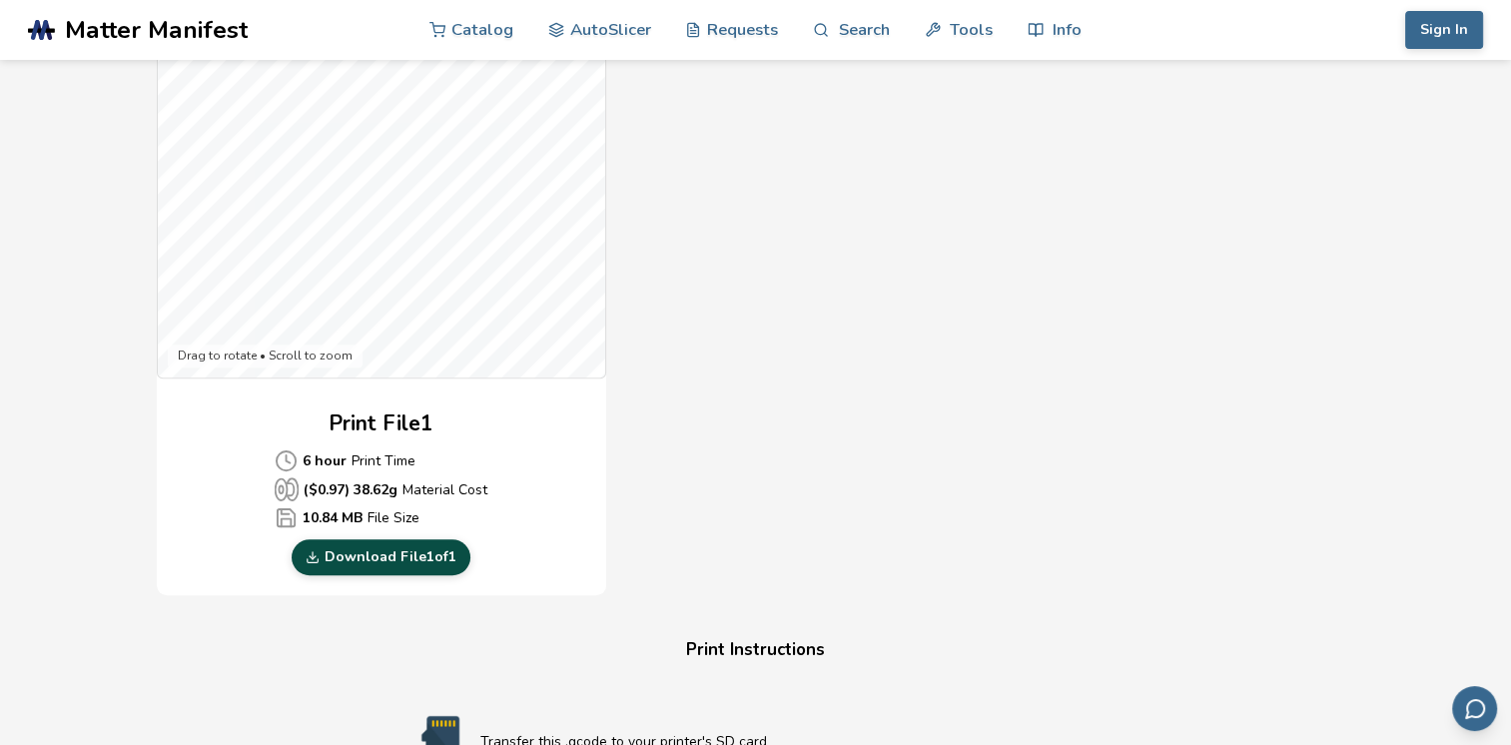
click at [436, 541] on link "Download File 1 of 1" at bounding box center [381, 557] width 179 height 36
click at [391, 562] on link "Download File 1 of 1" at bounding box center [381, 557] width 179 height 36
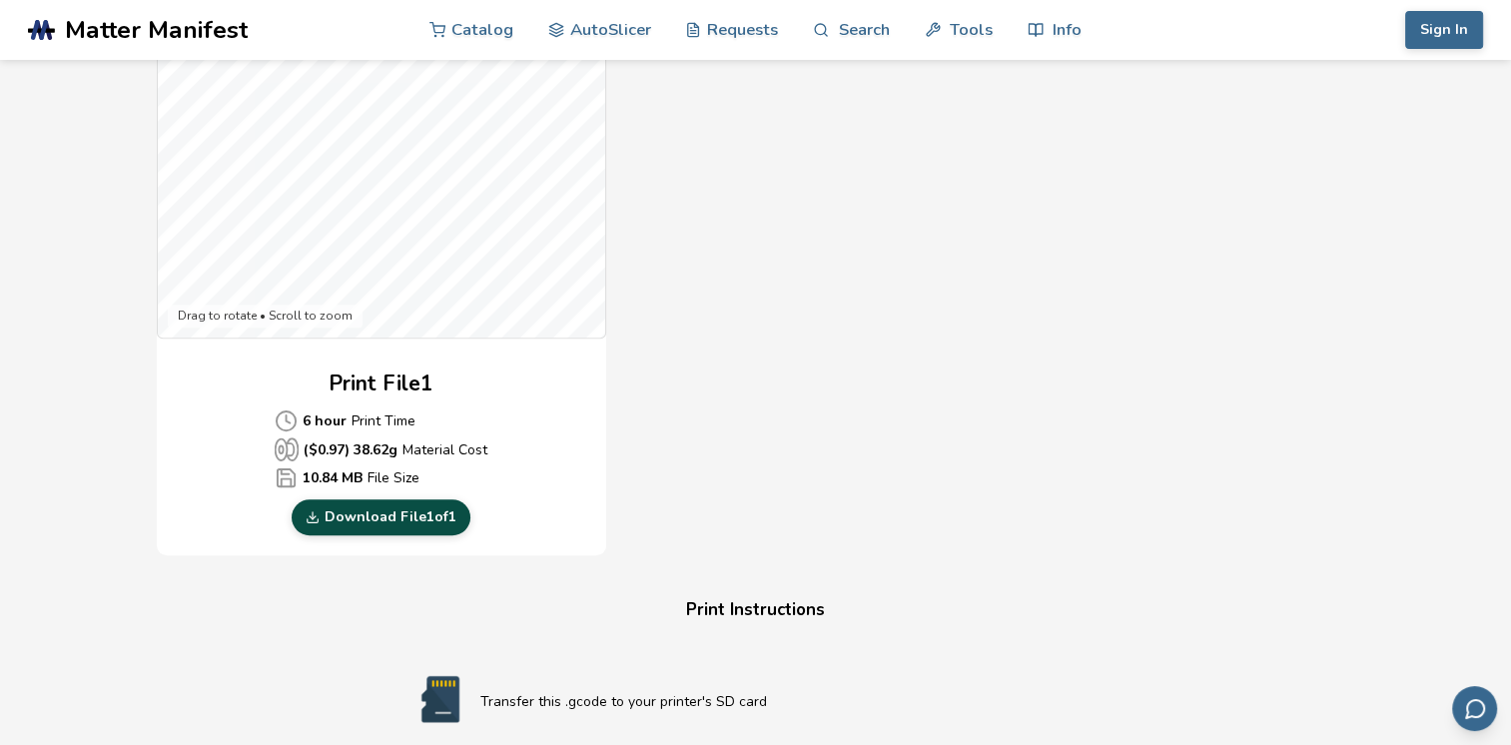
click at [395, 529] on link "Download File 1 of 1" at bounding box center [381, 517] width 179 height 36
click at [352, 510] on link "Download File 1 of 1" at bounding box center [381, 517] width 179 height 36
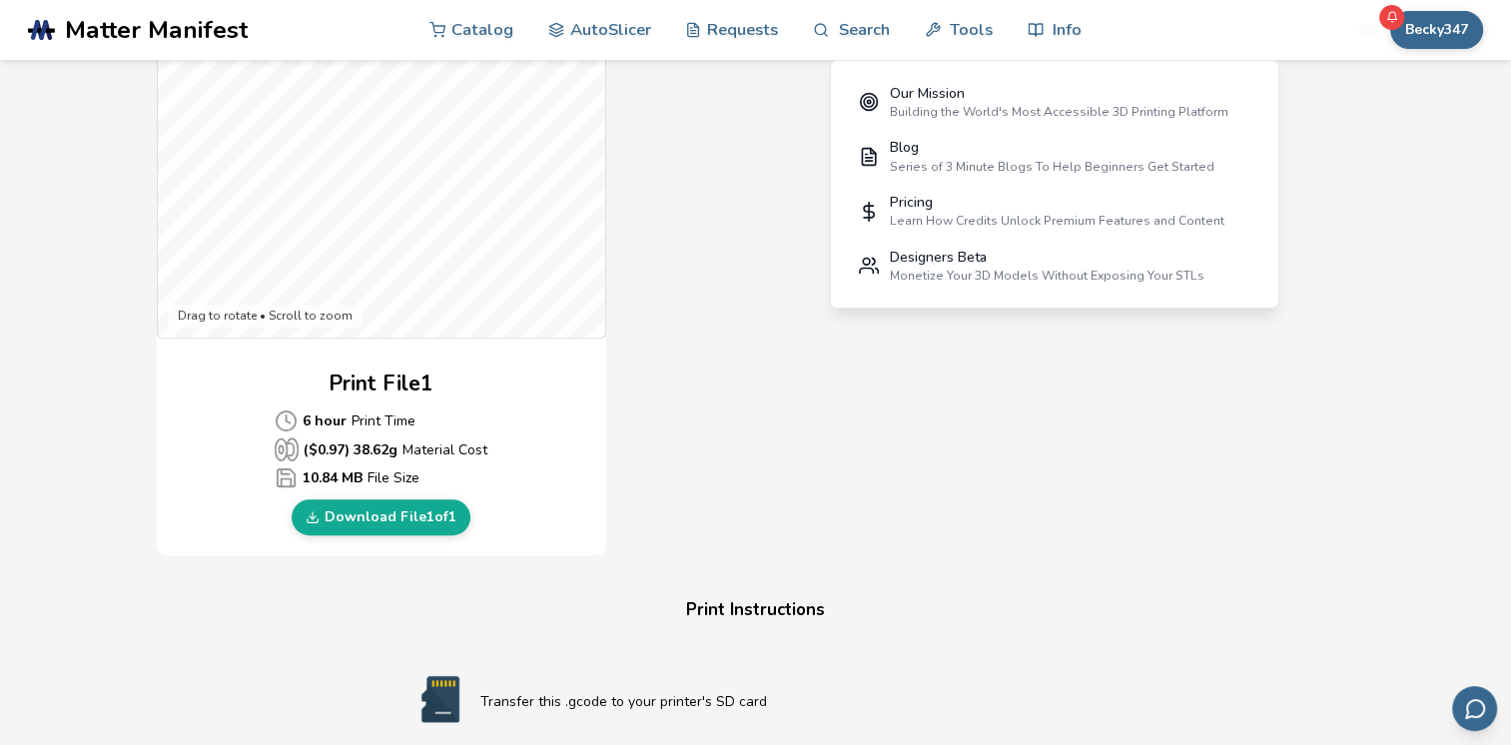
scroll to position [799, 0]
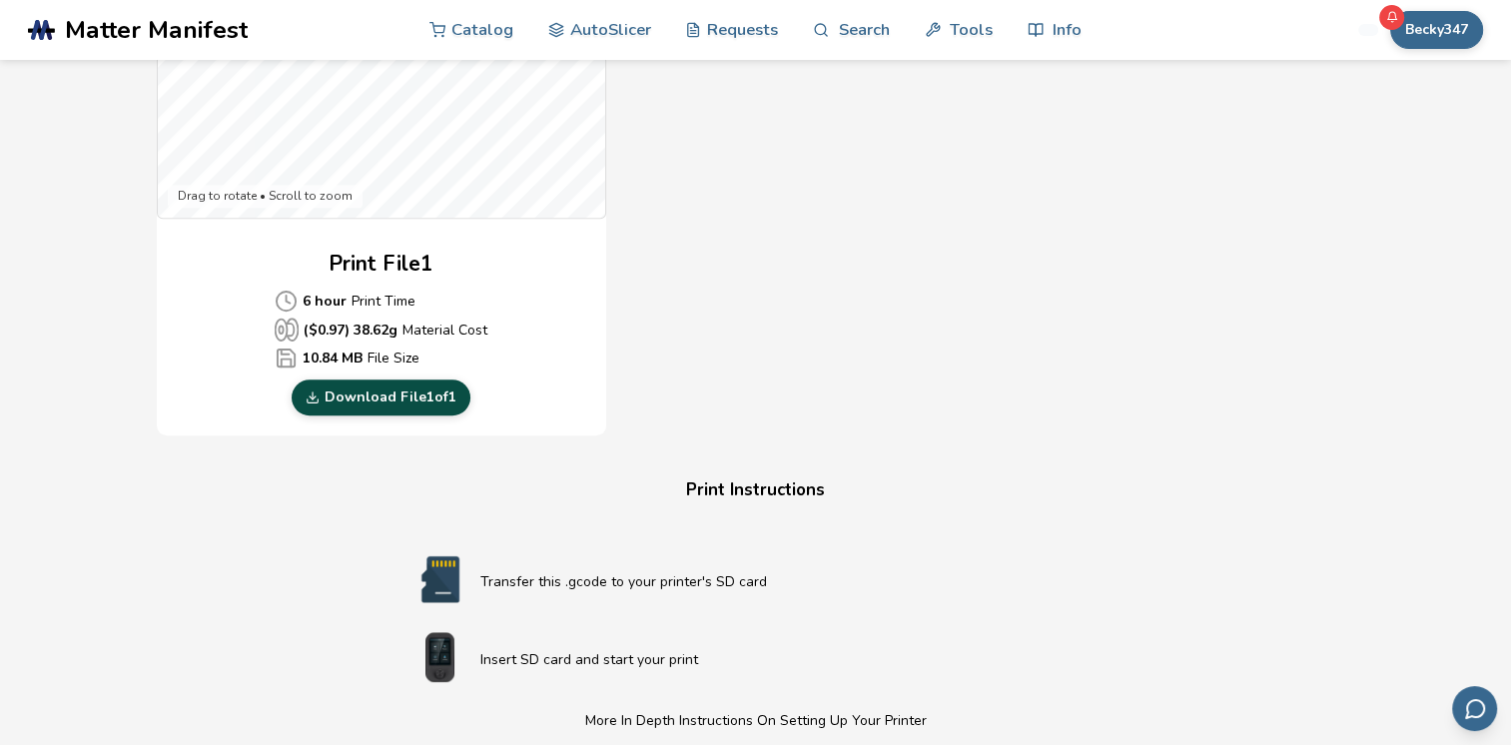
click at [413, 398] on link "Download File 1 of 1" at bounding box center [381, 397] width 179 height 36
click at [363, 393] on link "Download File 1 of 1" at bounding box center [381, 397] width 179 height 36
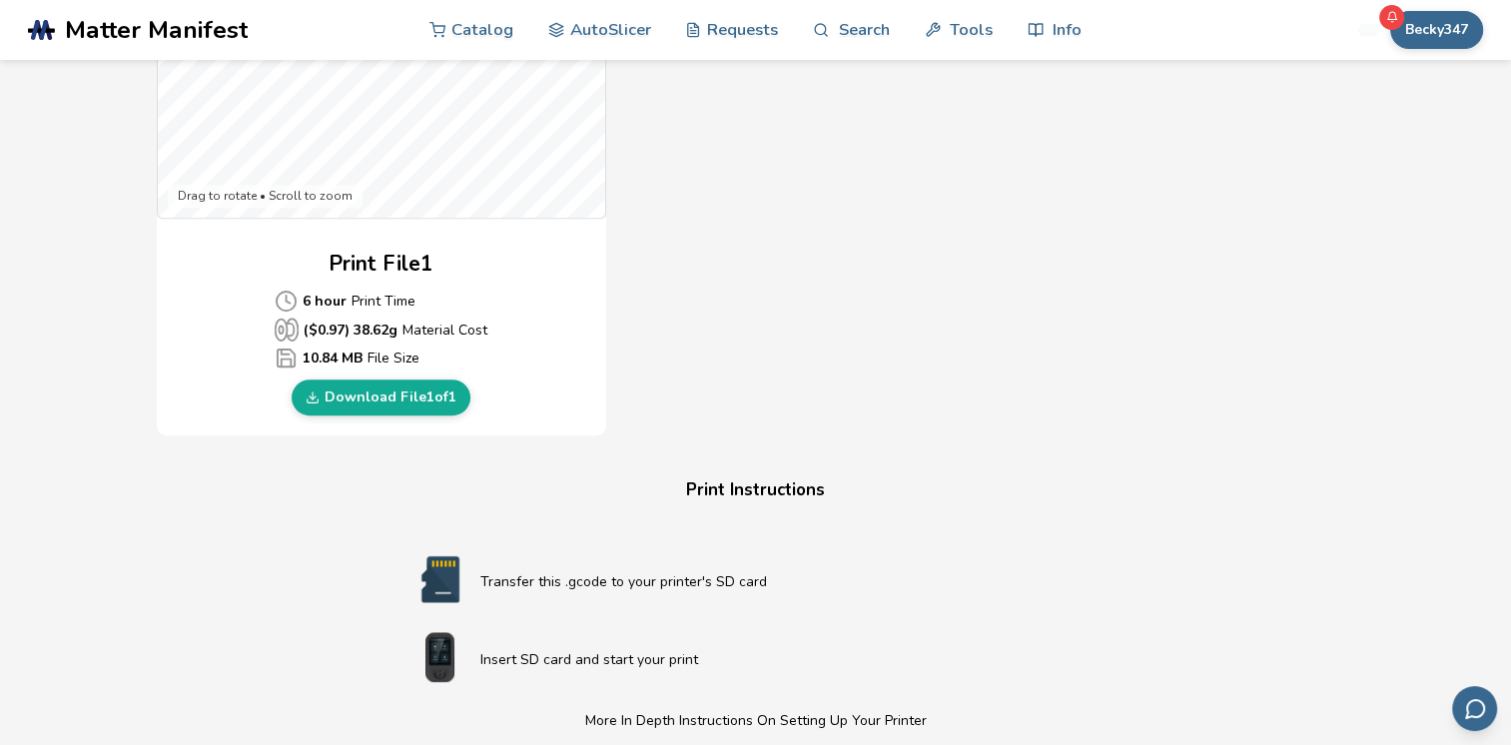
click at [995, 433] on div "Gcode Preview Drag to rotate • Scroll to zoom Print File 1 6 hour Print Time ($…" at bounding box center [756, 72] width 1198 height 727
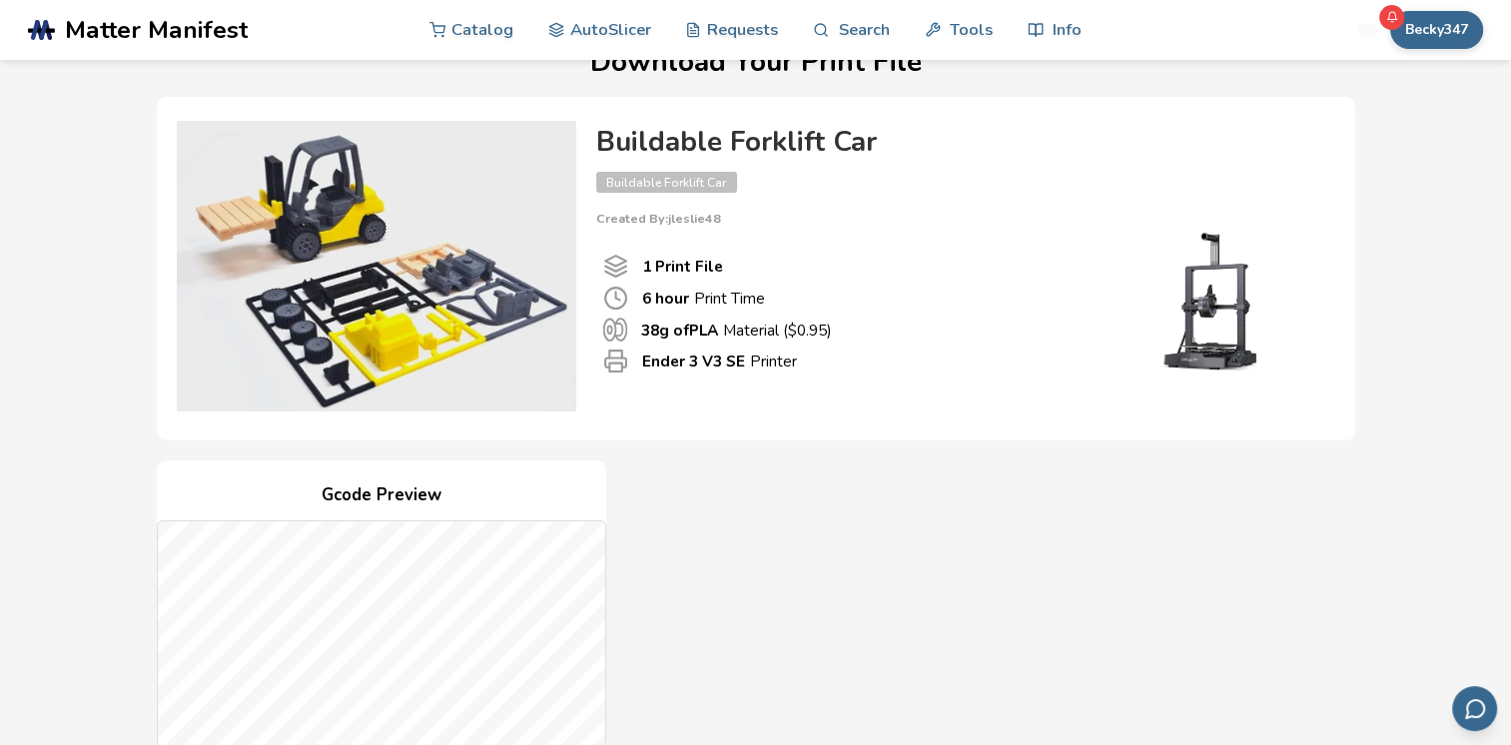
scroll to position [40, 0]
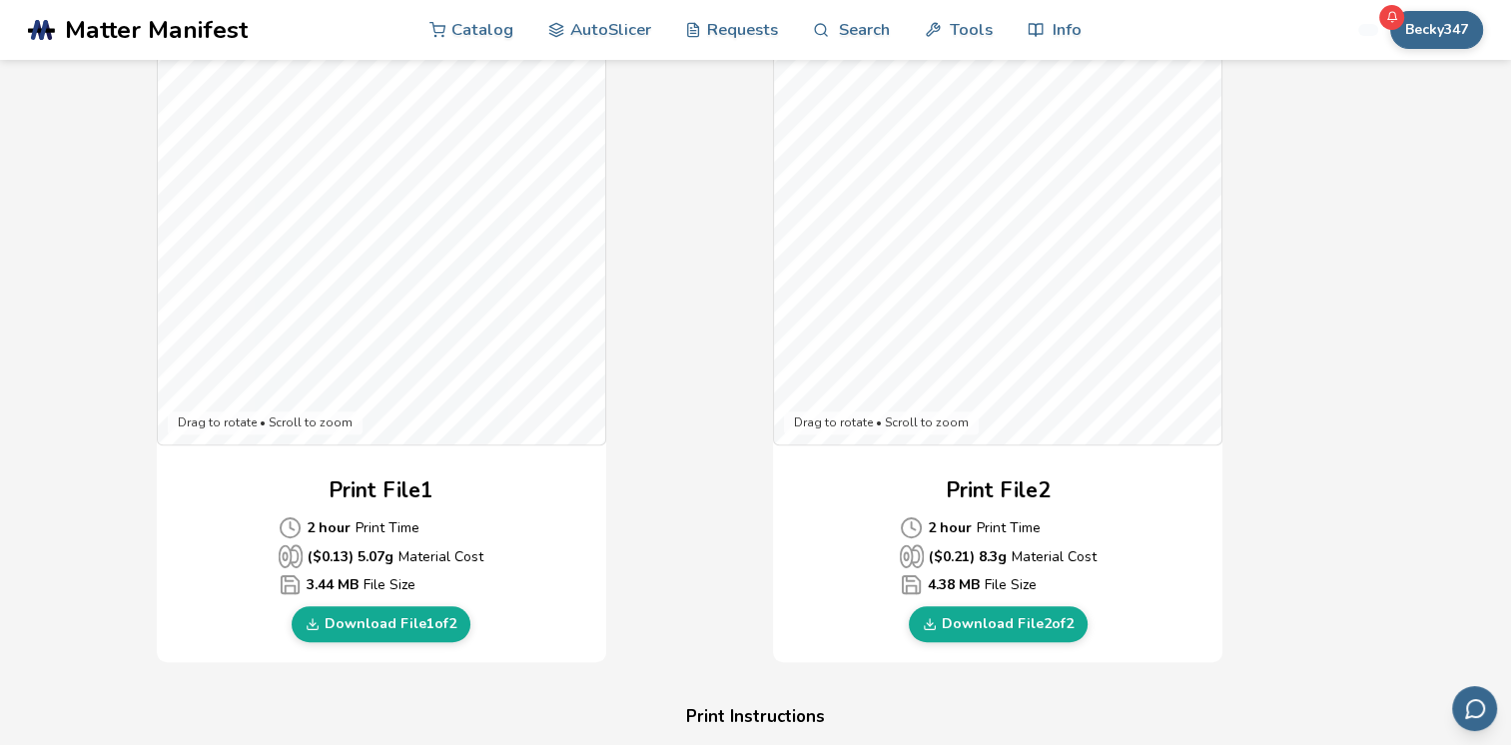
scroll to position [639, 0]
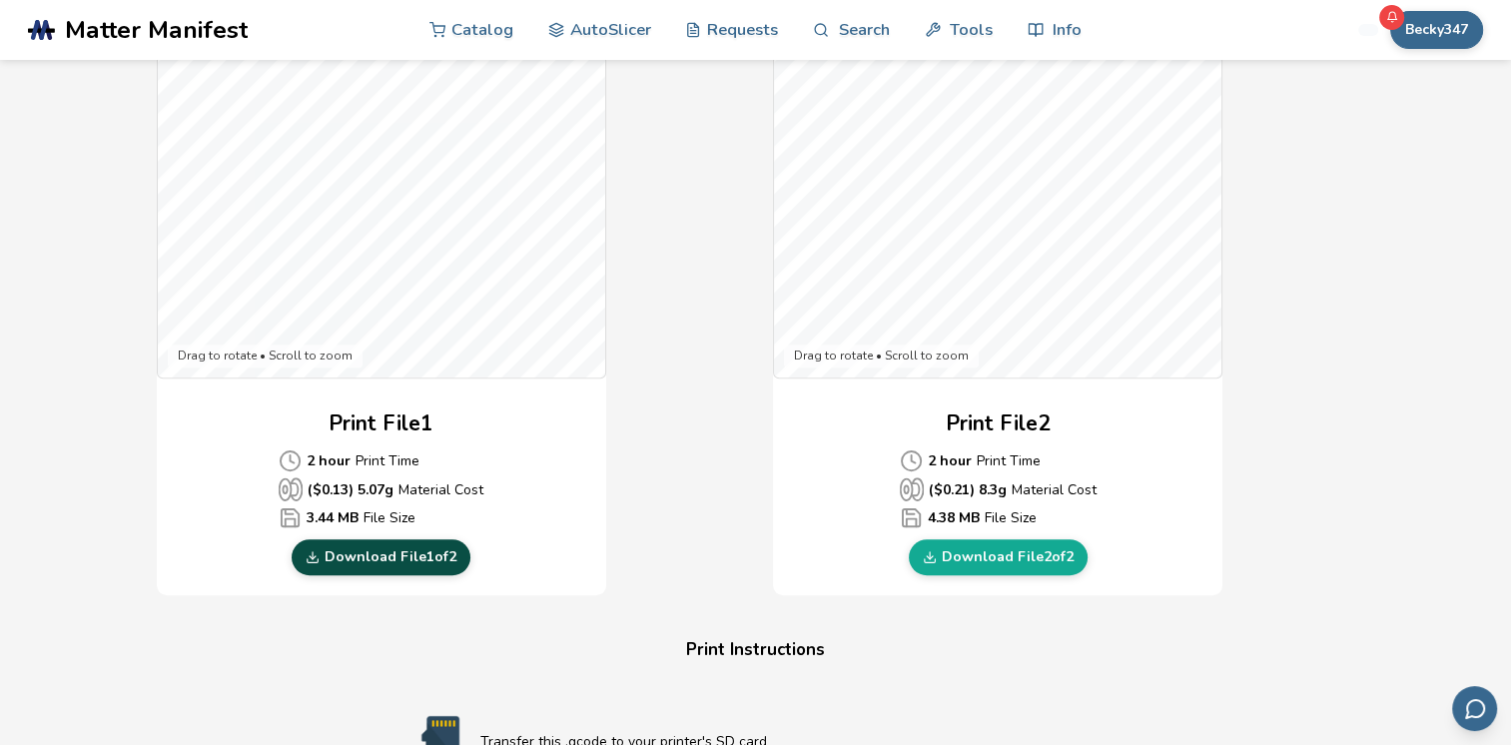
click at [439, 558] on link "Download File 1 of 2" at bounding box center [381, 557] width 179 height 36
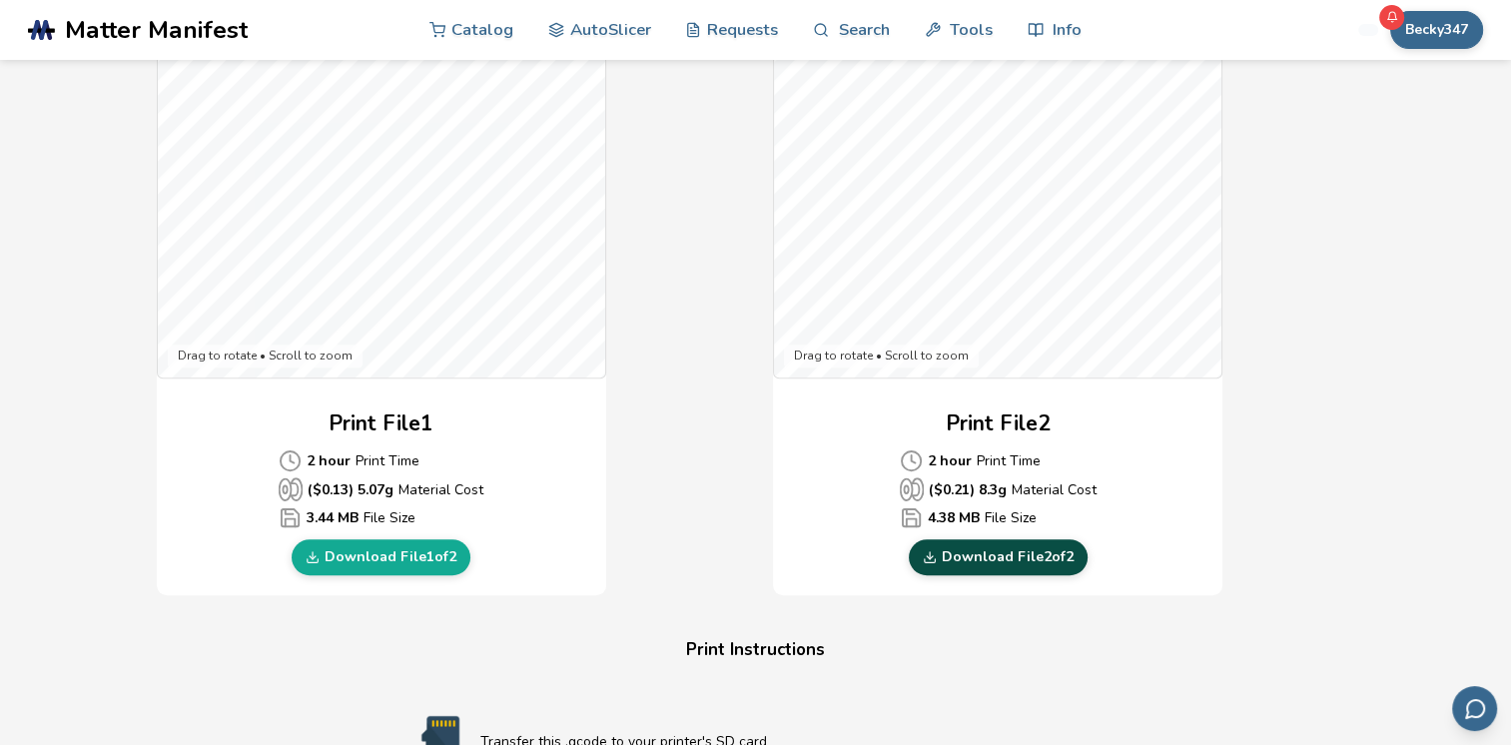
click at [1019, 561] on link "Download File 2 of 2" at bounding box center [998, 557] width 179 height 36
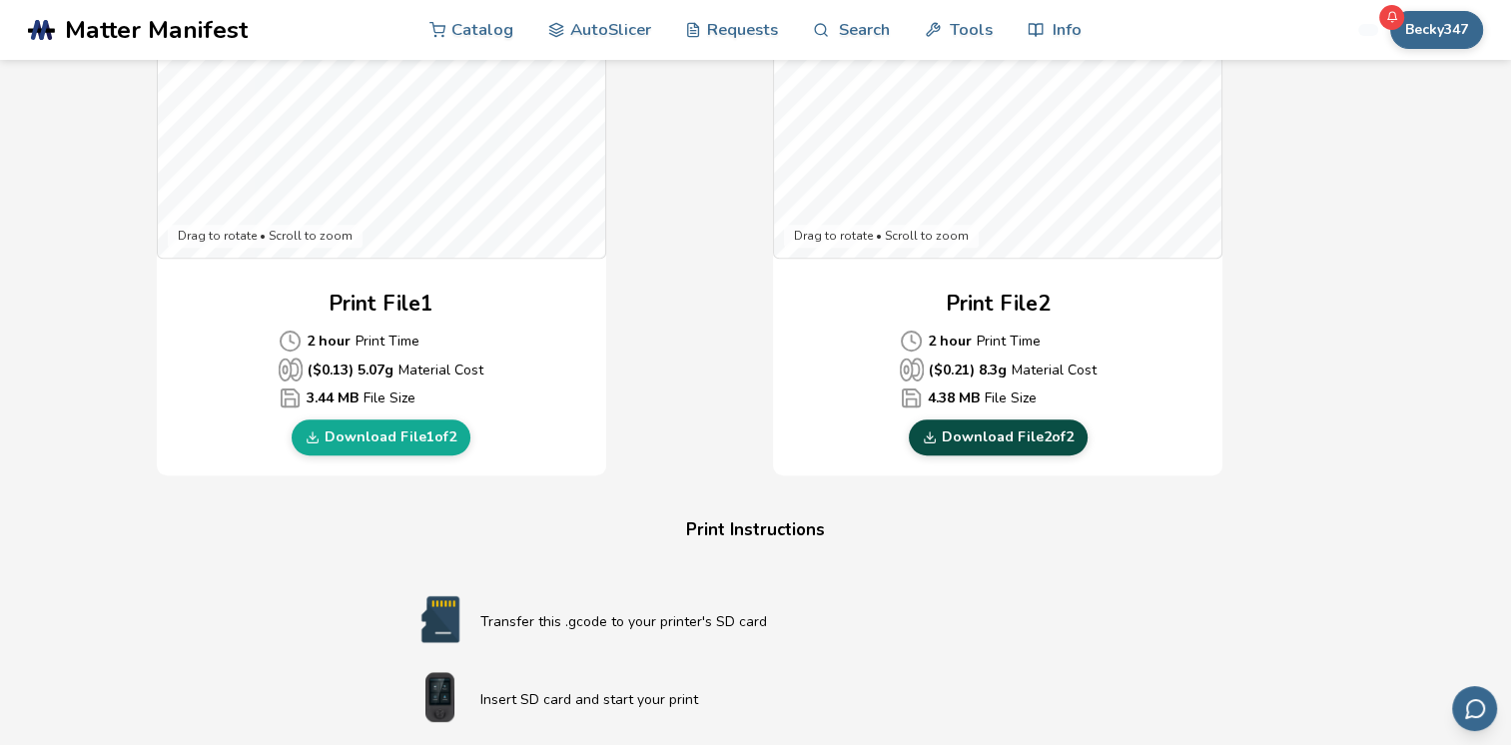
scroll to position [799, 0]
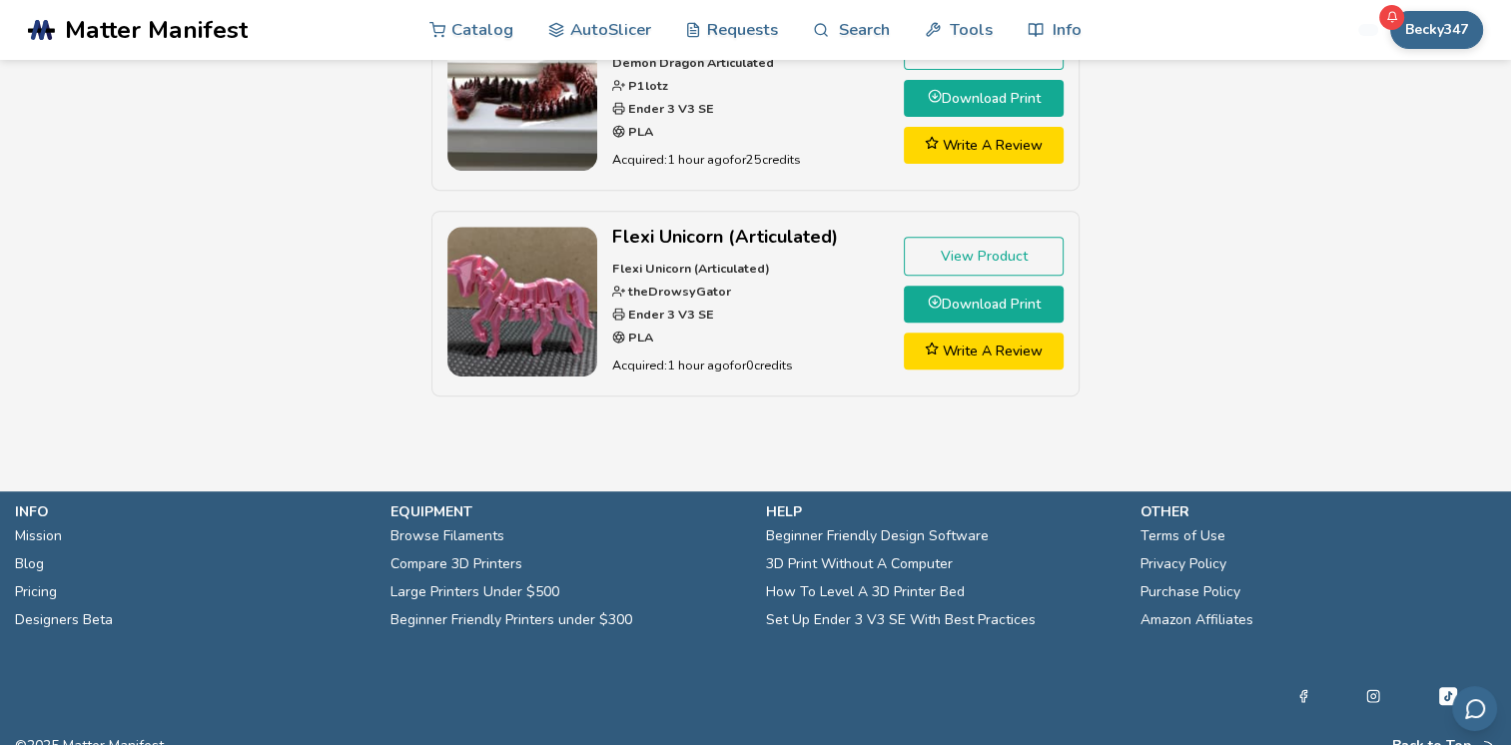
scroll to position [775, 0]
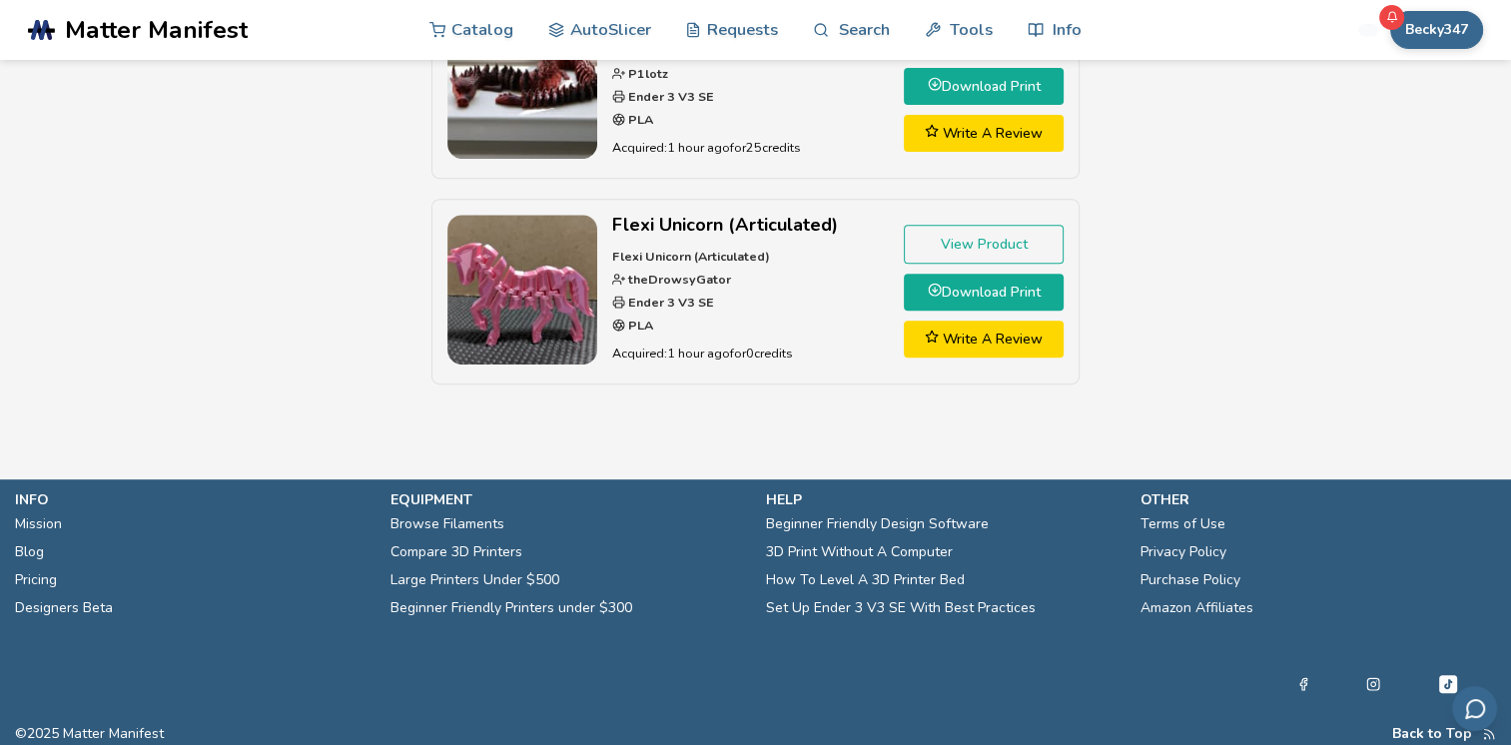
click at [938, 244] on link "View Product" at bounding box center [984, 244] width 160 height 39
click at [789, 489] on p "help" at bounding box center [944, 499] width 356 height 21
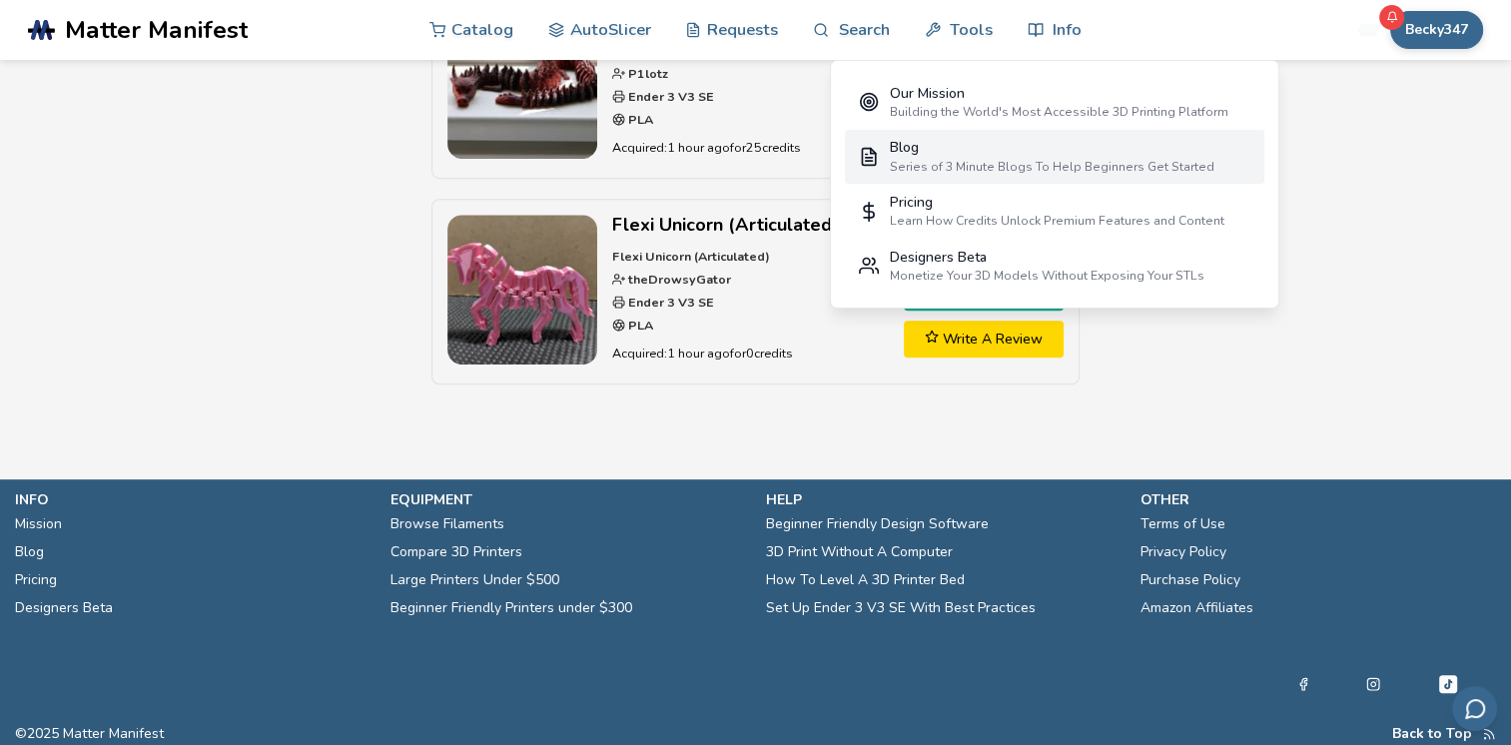
click at [1031, 174] on link "Blog Series of 3 Minute Blogs To Help Beginners Get Started" at bounding box center [1054, 157] width 419 height 55
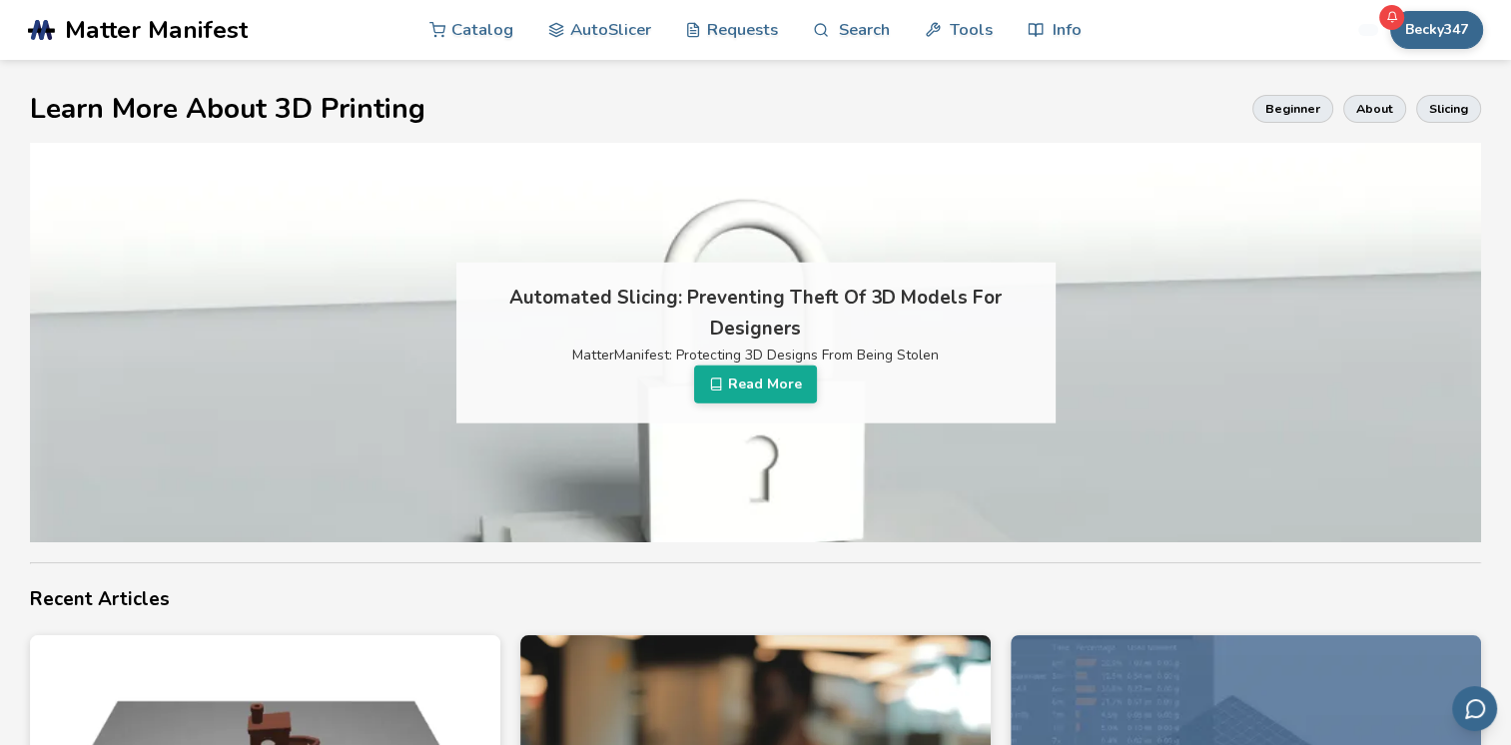
click at [1221, 90] on div "Learn More About 3D Printing Beginner About Slicing" at bounding box center [755, 109] width 1451 height 68
click at [733, 382] on button "Read More" at bounding box center [755, 385] width 123 height 38
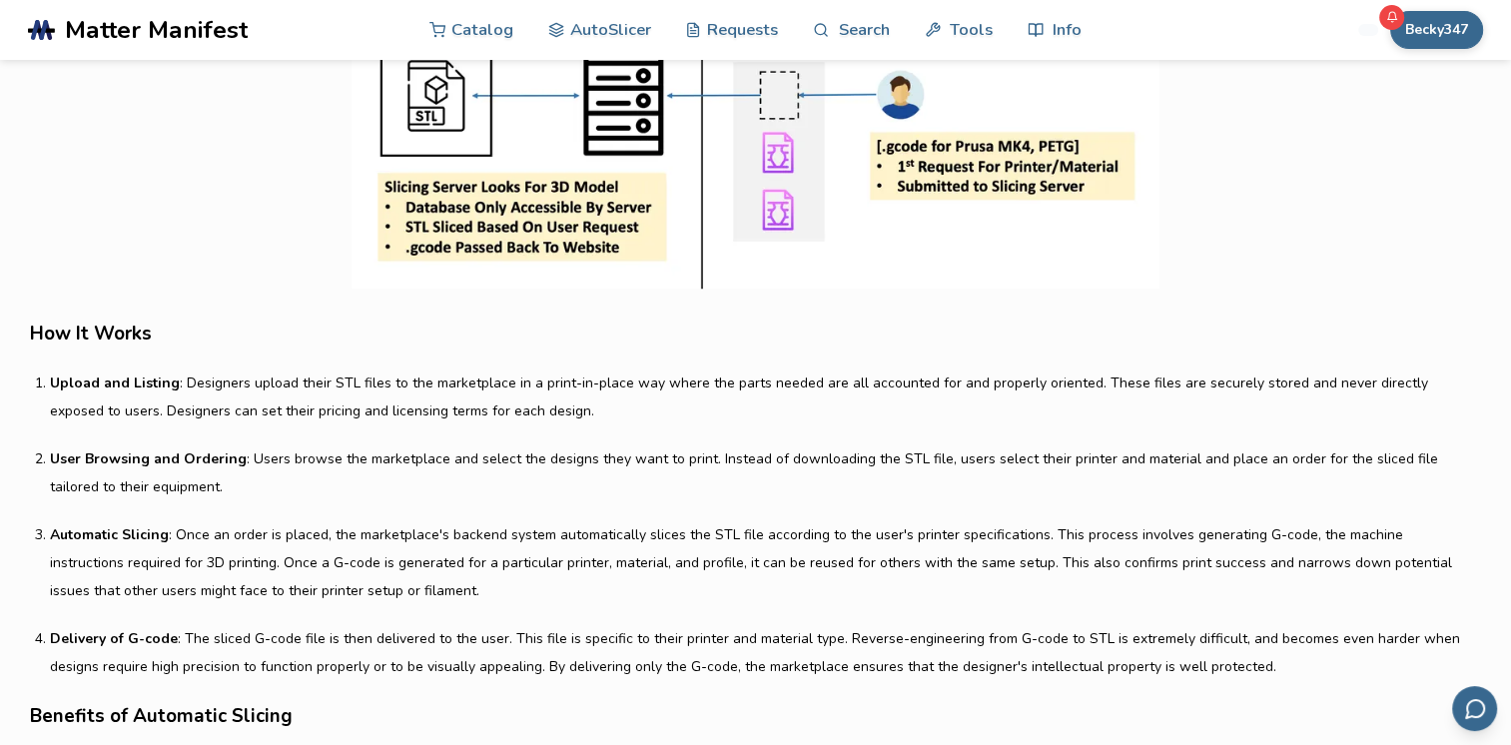
scroll to position [1318, 0]
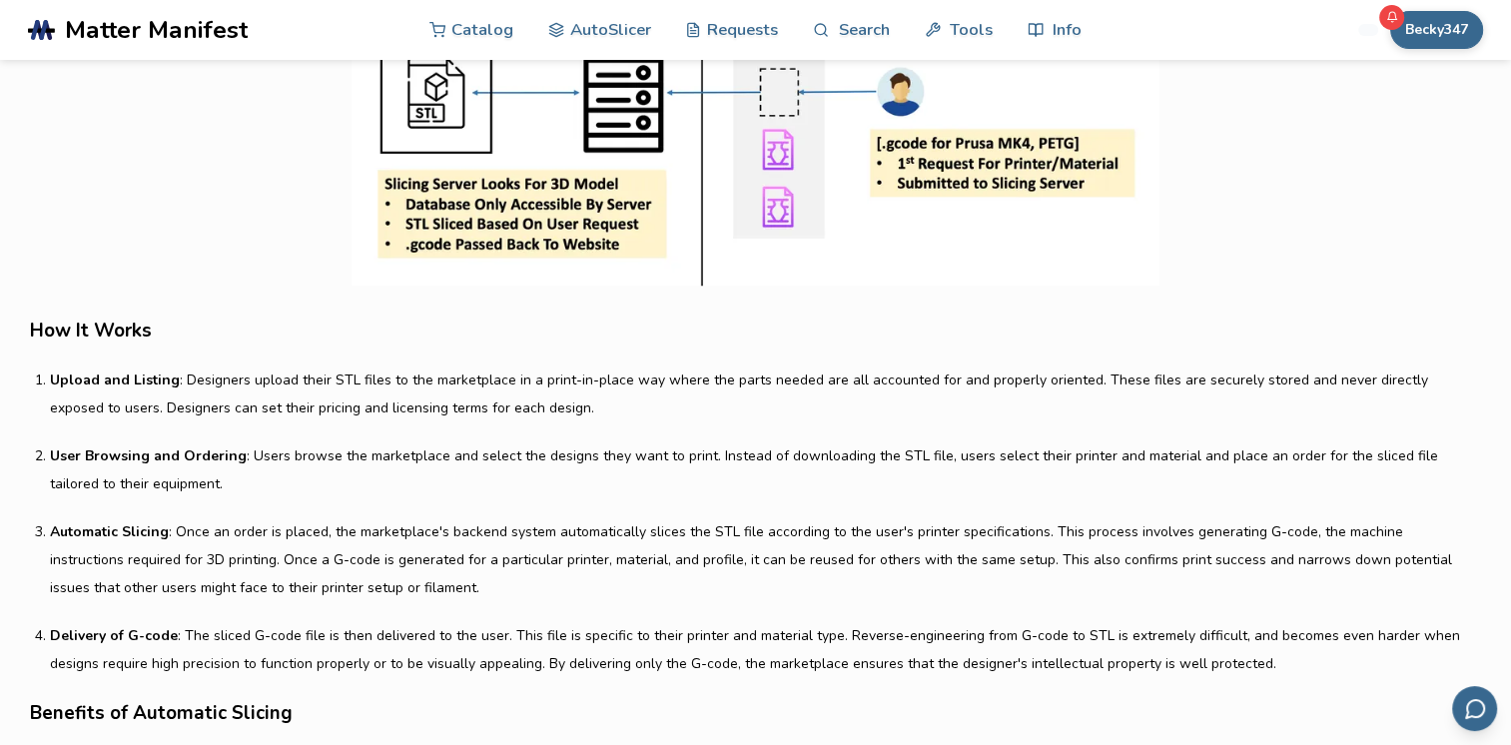
click at [574, 406] on p "Upload and Listing : Designers upload their STL files to the marketplace in a p…" at bounding box center [765, 395] width 1431 height 56
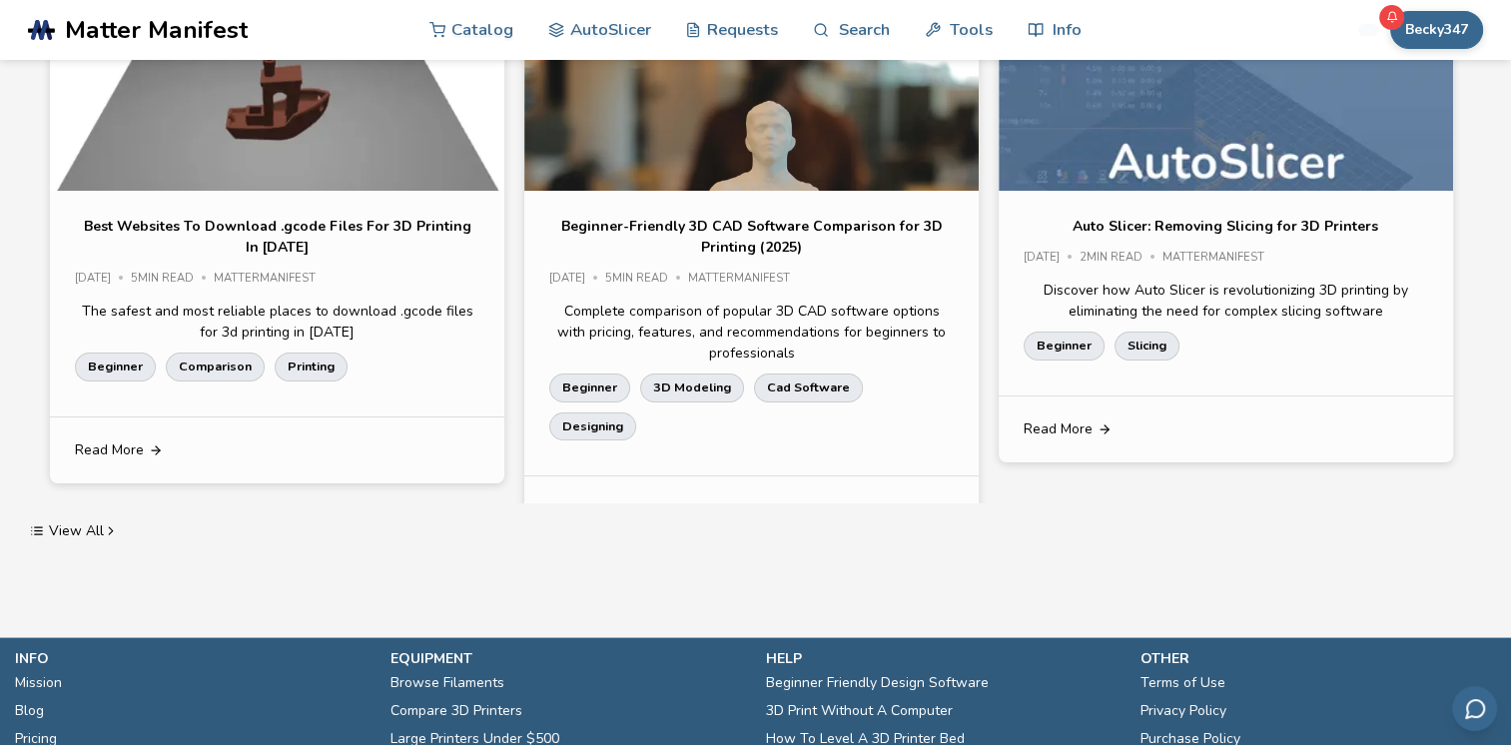
scroll to position [3955, 0]
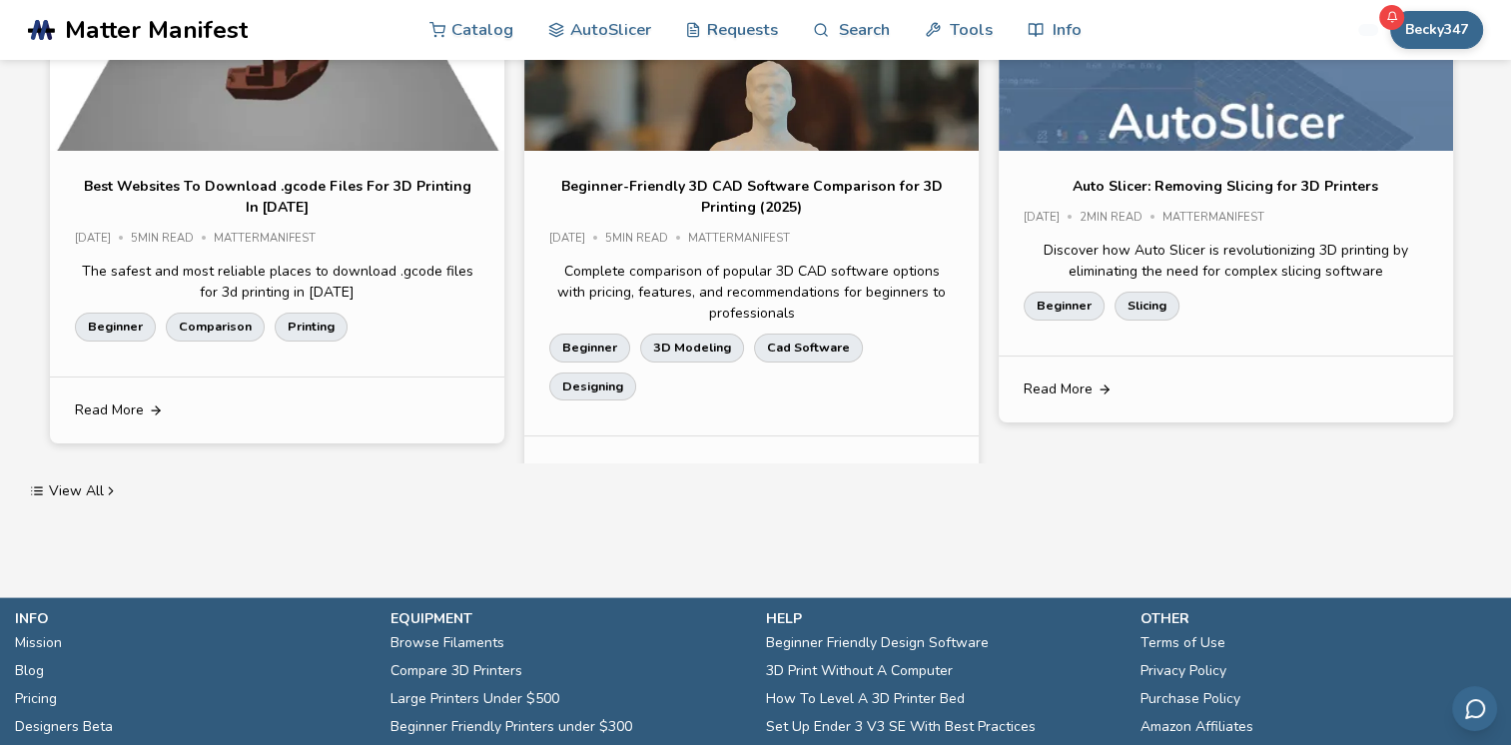
click at [403, 377] on link "Read More" at bounding box center [277, 410] width 454 height 66
